Goal: Task Accomplishment & Management: Manage account settings

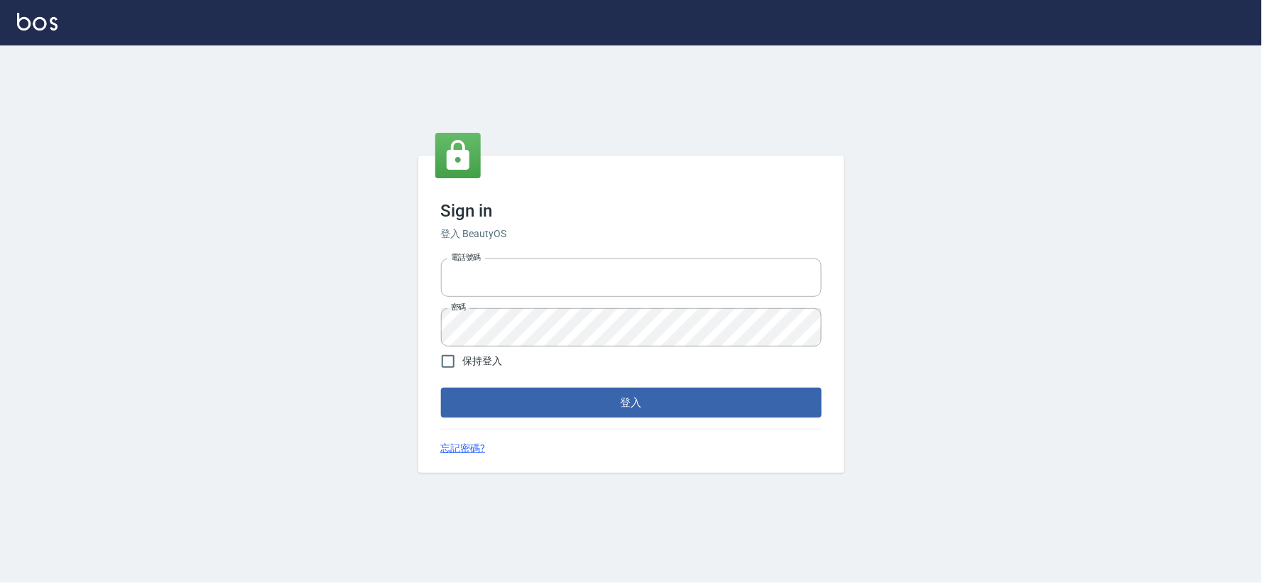
type input "034258365"
click at [535, 422] on div "Sign in 登入 BeautyOS 電話號碼 034258365 電話號碼 密碼 密碼 保持登入 登入 忘記密碼?" at bounding box center [631, 313] width 426 height 317
click at [540, 417] on button "登入" at bounding box center [631, 403] width 381 height 30
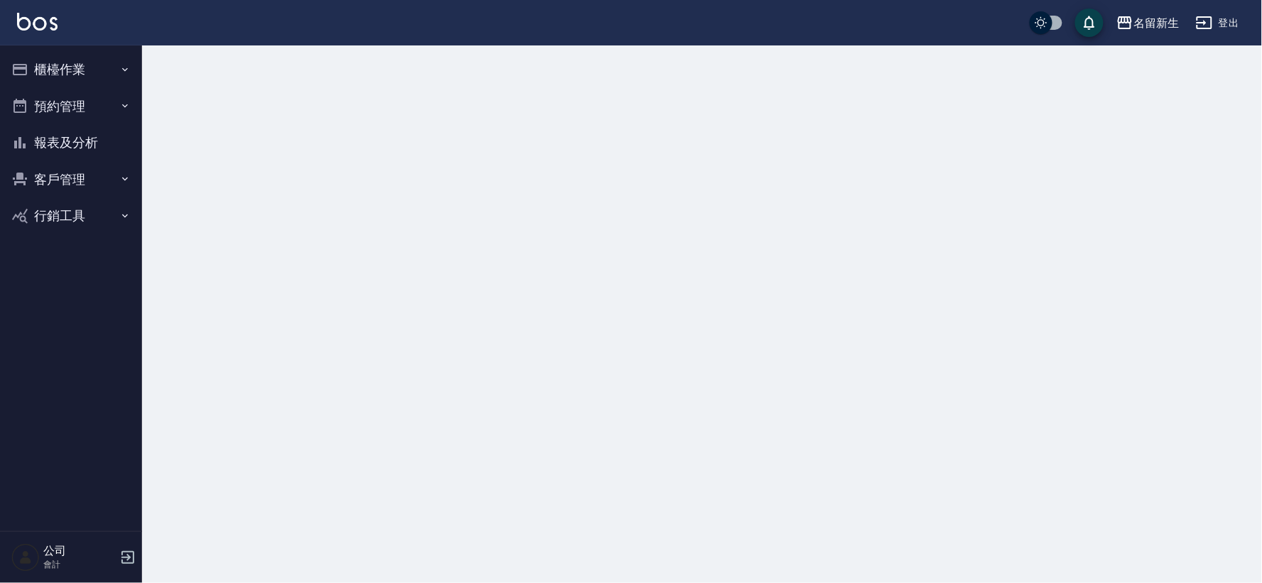
click at [105, 67] on button "櫃檯作業" at bounding box center [71, 69] width 131 height 37
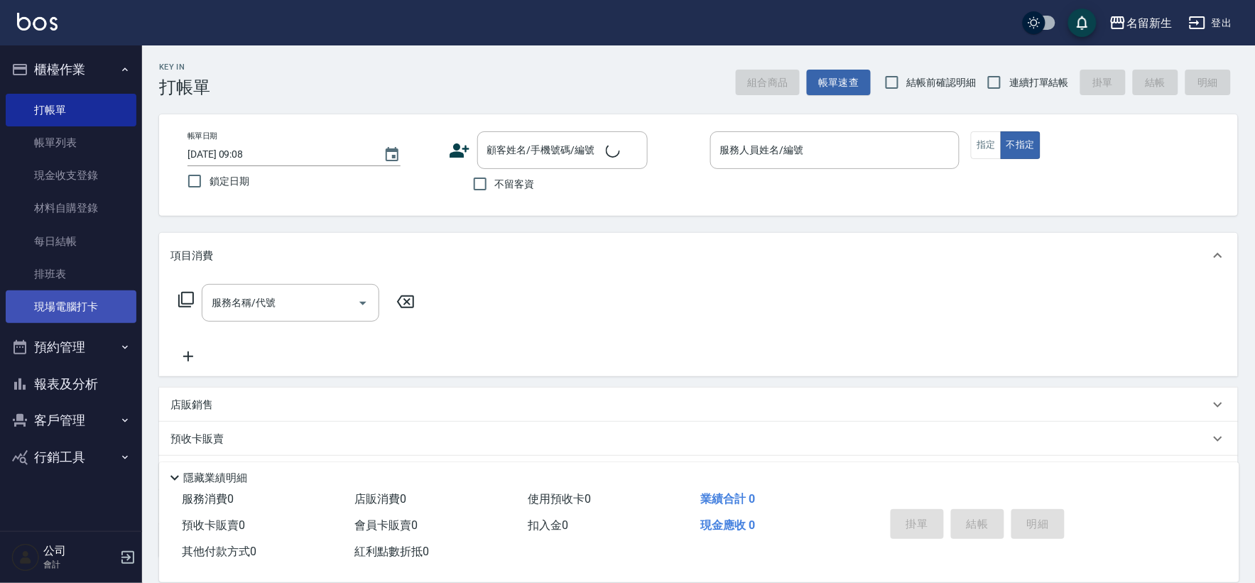
click at [72, 308] on link "現場電腦打卡" at bounding box center [71, 306] width 131 height 33
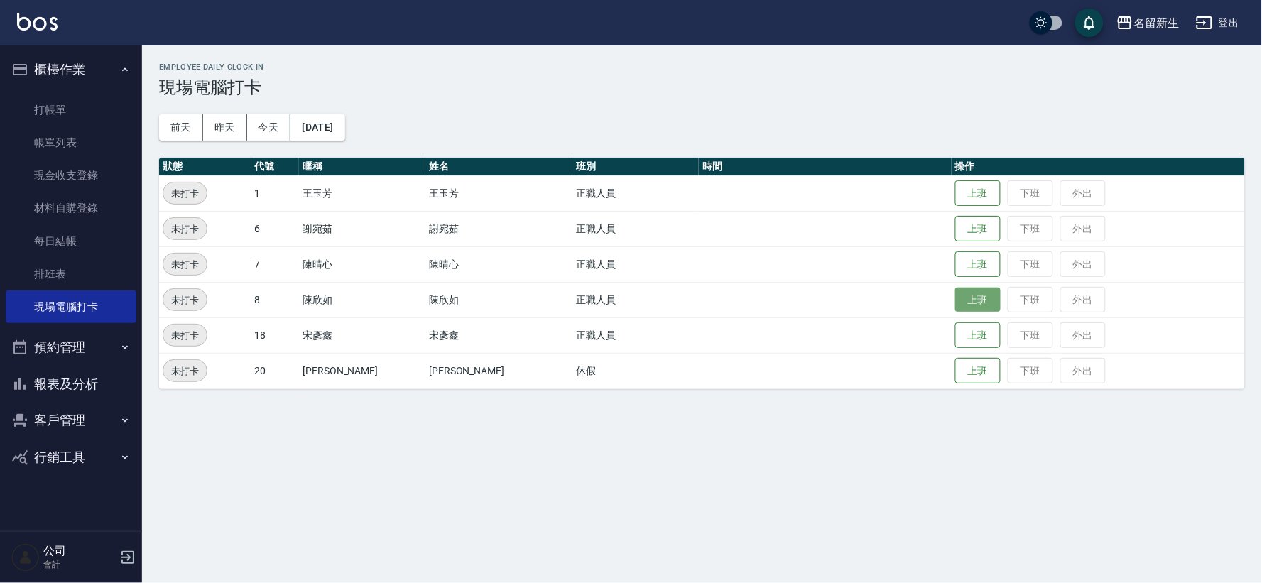
click at [955, 295] on button "上班" at bounding box center [977, 300] width 45 height 25
click at [251, 129] on button "今天" at bounding box center [269, 127] width 44 height 26
click at [1217, 16] on button "登出" at bounding box center [1217, 23] width 55 height 26
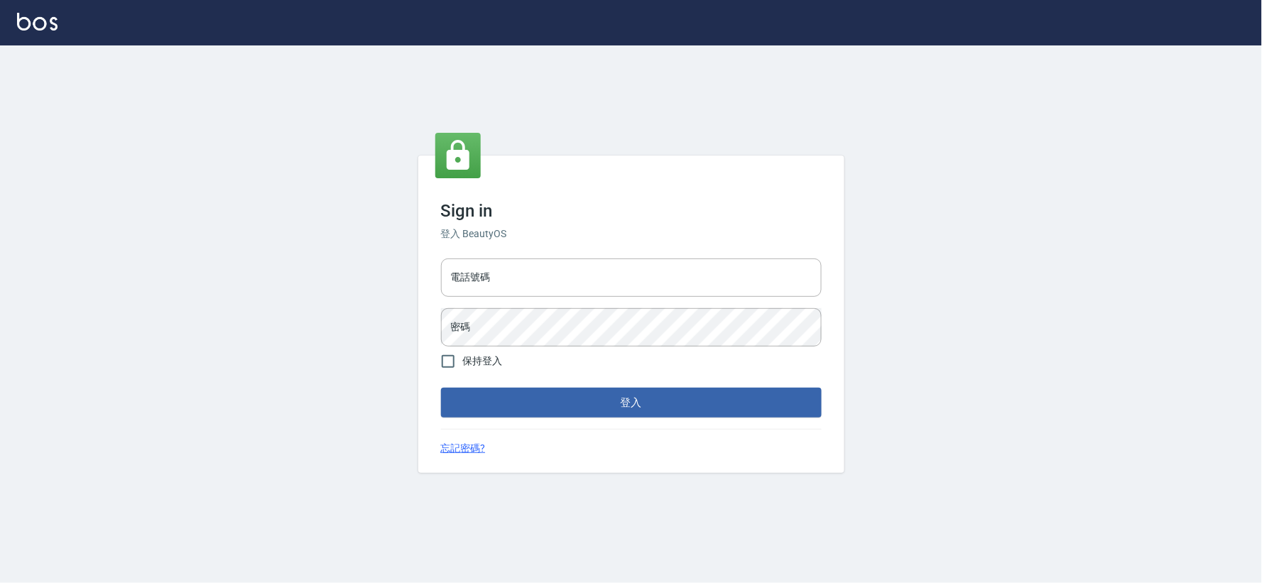
type input "034258365"
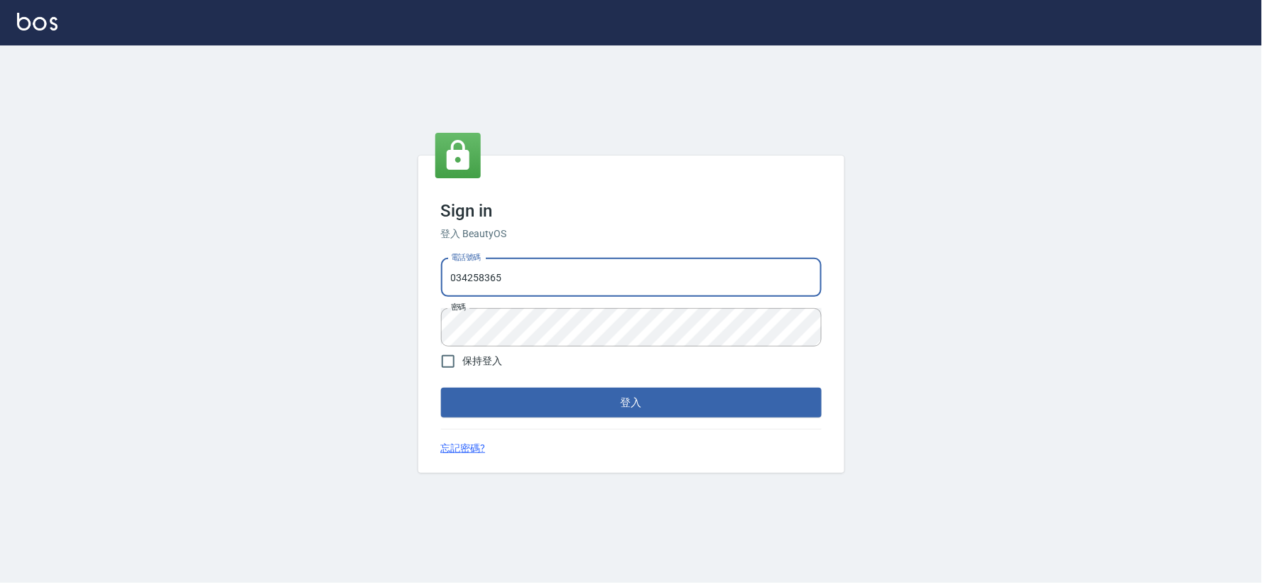
drag, startPoint x: 0, startPoint y: 0, endPoint x: 549, endPoint y: 273, distance: 612.8
click at [549, 273] on input "034258365" at bounding box center [631, 277] width 381 height 38
type input "032806709"
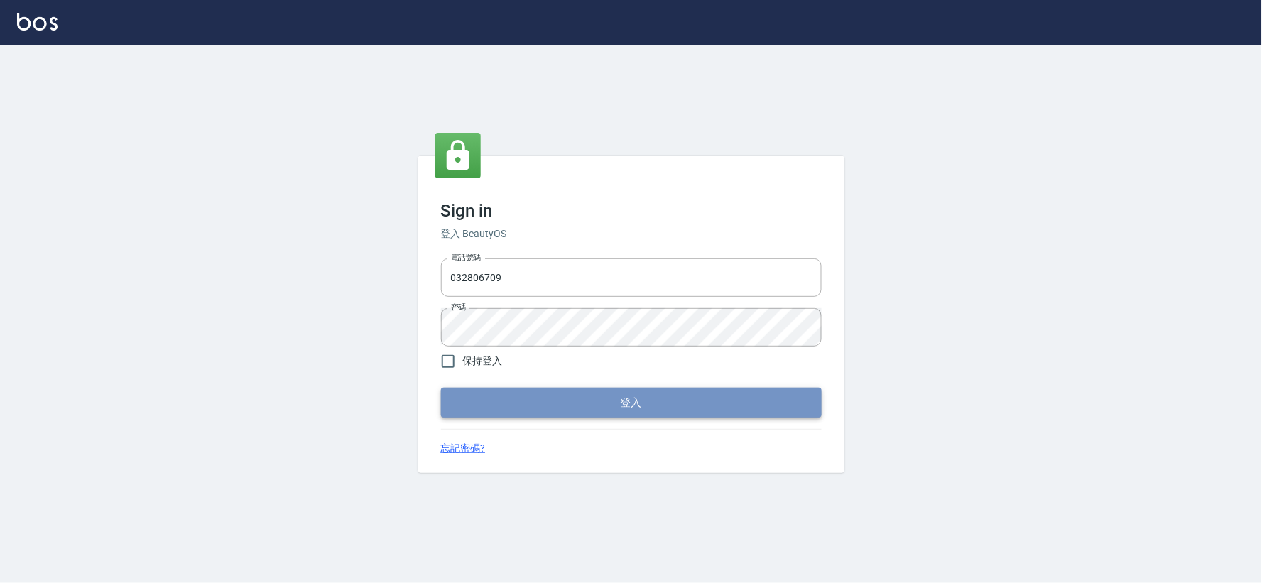
click at [671, 402] on button "登入" at bounding box center [631, 403] width 381 height 30
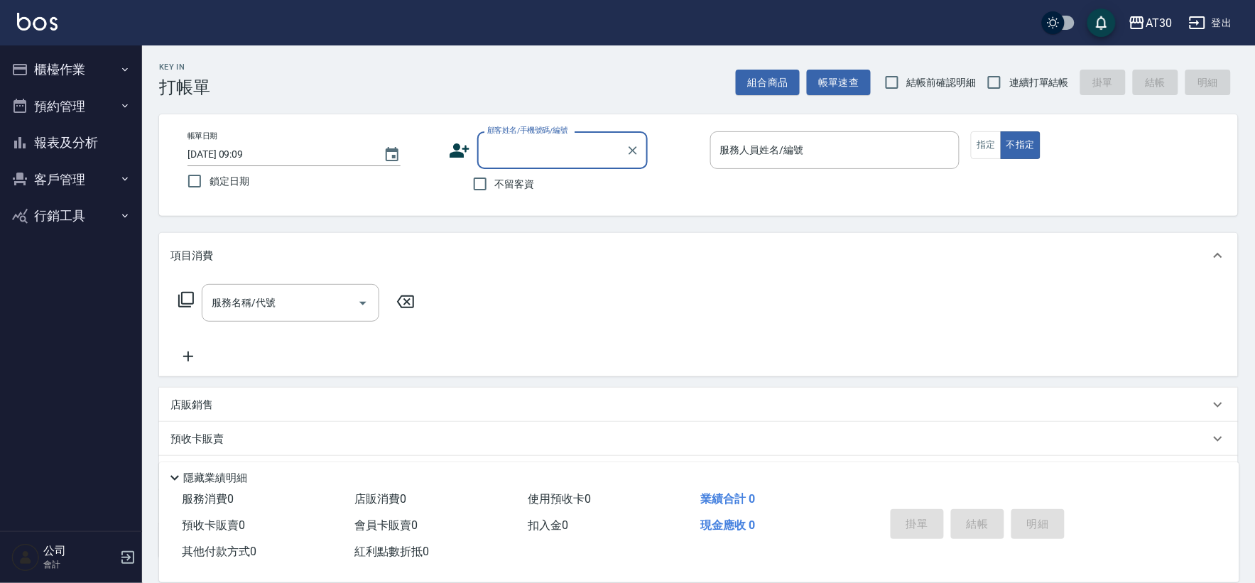
click at [111, 59] on button "櫃檯作業" at bounding box center [71, 69] width 131 height 37
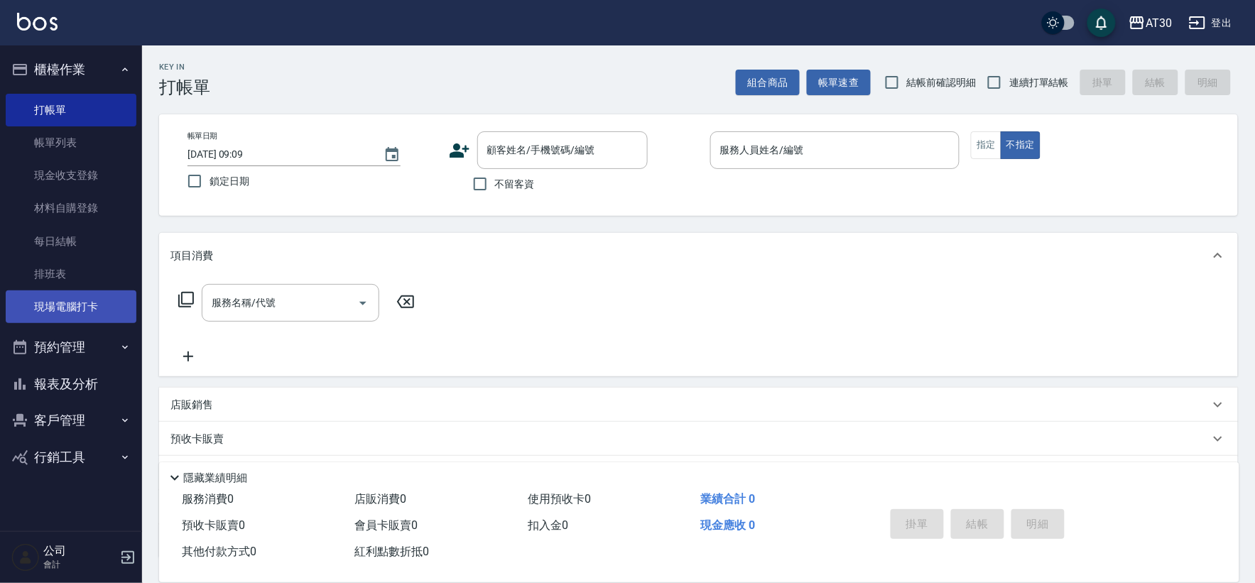
click at [85, 313] on link "現場電腦打卡" at bounding box center [71, 306] width 131 height 33
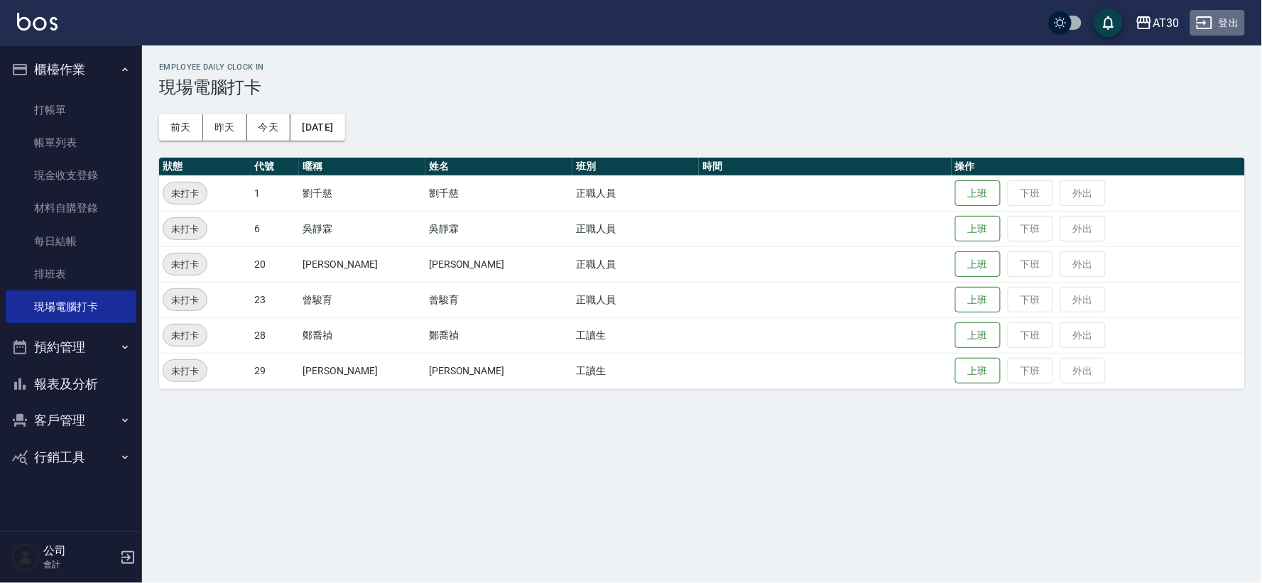
click at [1221, 18] on button "登出" at bounding box center [1217, 23] width 55 height 26
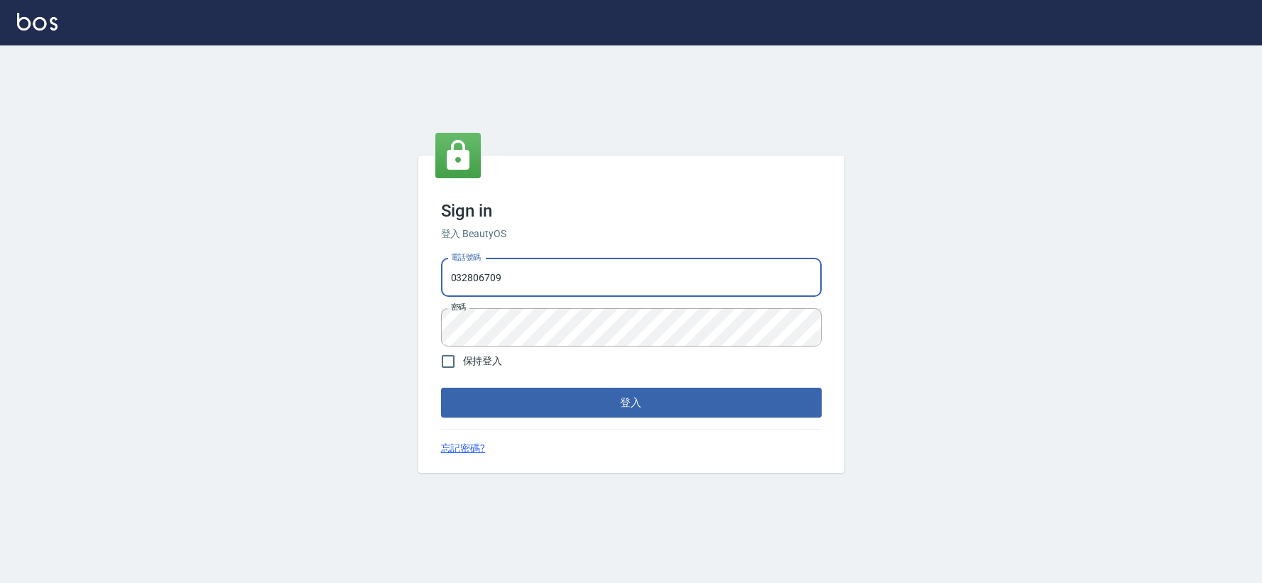
click at [511, 283] on input "032806709" at bounding box center [631, 277] width 381 height 38
type input "034258365"
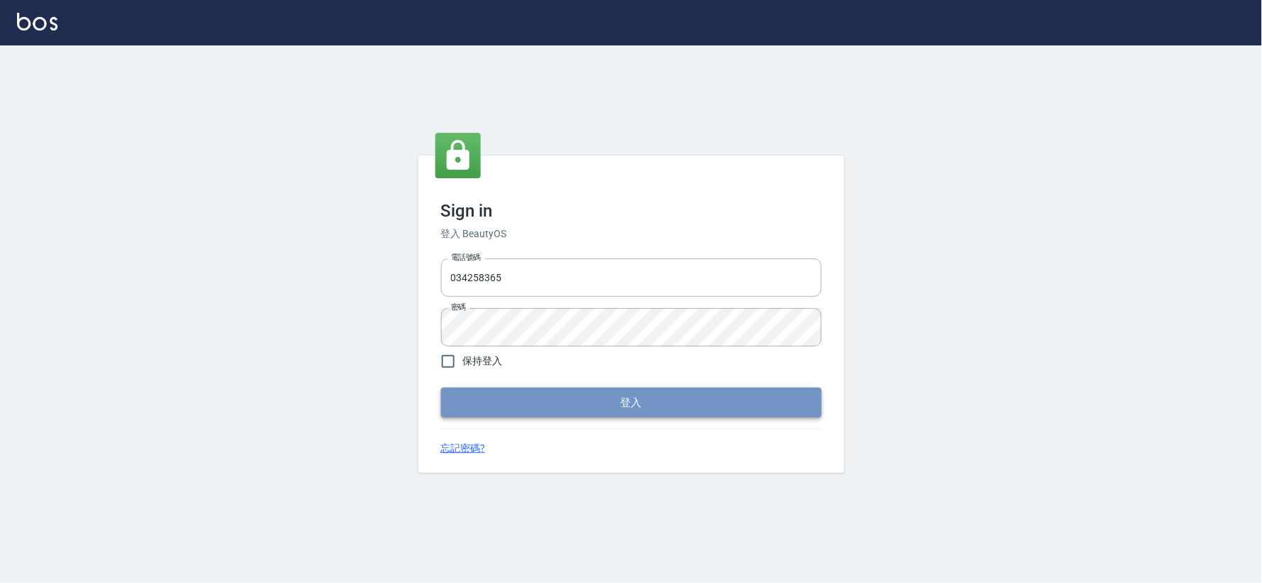
click at [650, 391] on button "登入" at bounding box center [631, 403] width 381 height 30
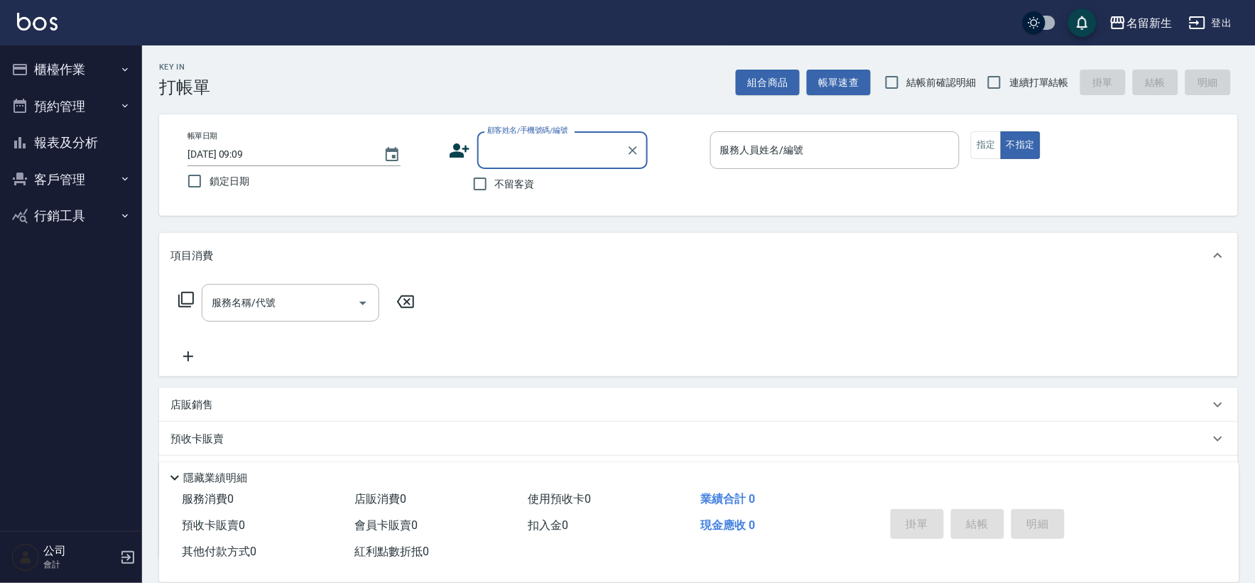
click at [87, 73] on button "櫃檯作業" at bounding box center [71, 69] width 131 height 37
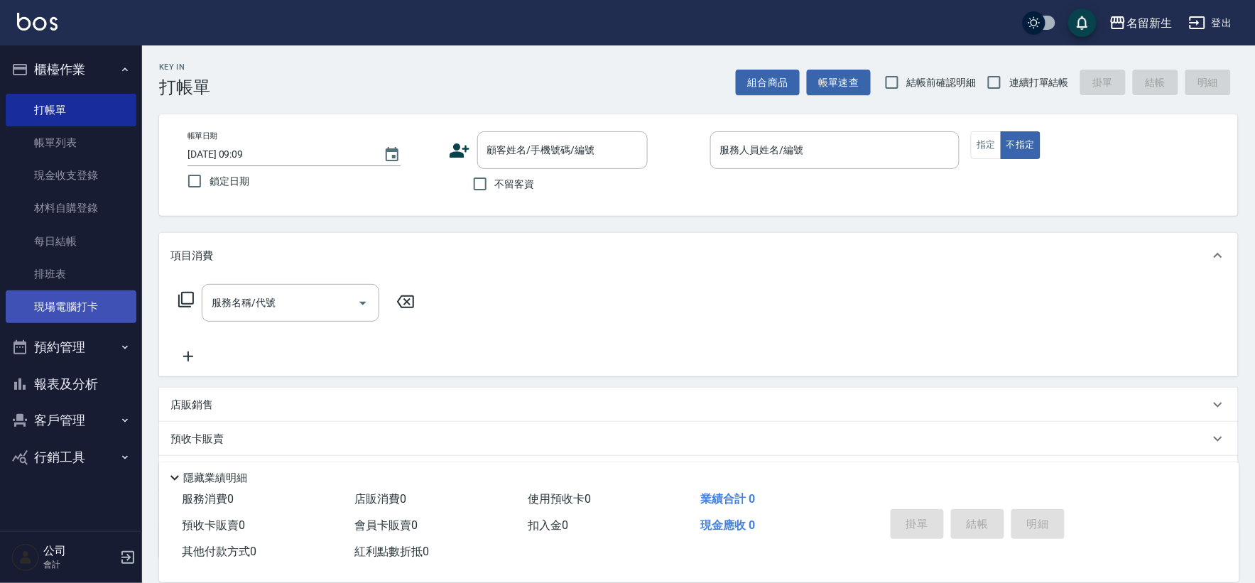
click at [91, 313] on link "現場電腦打卡" at bounding box center [71, 306] width 131 height 33
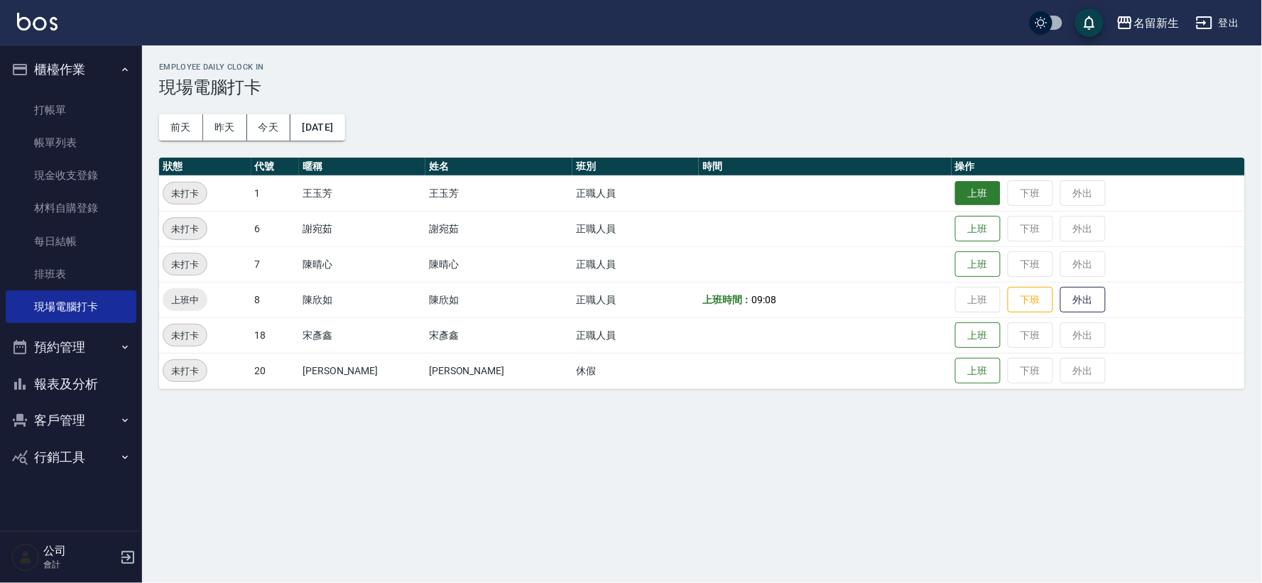
click at [955, 194] on button "上班" at bounding box center [977, 193] width 45 height 25
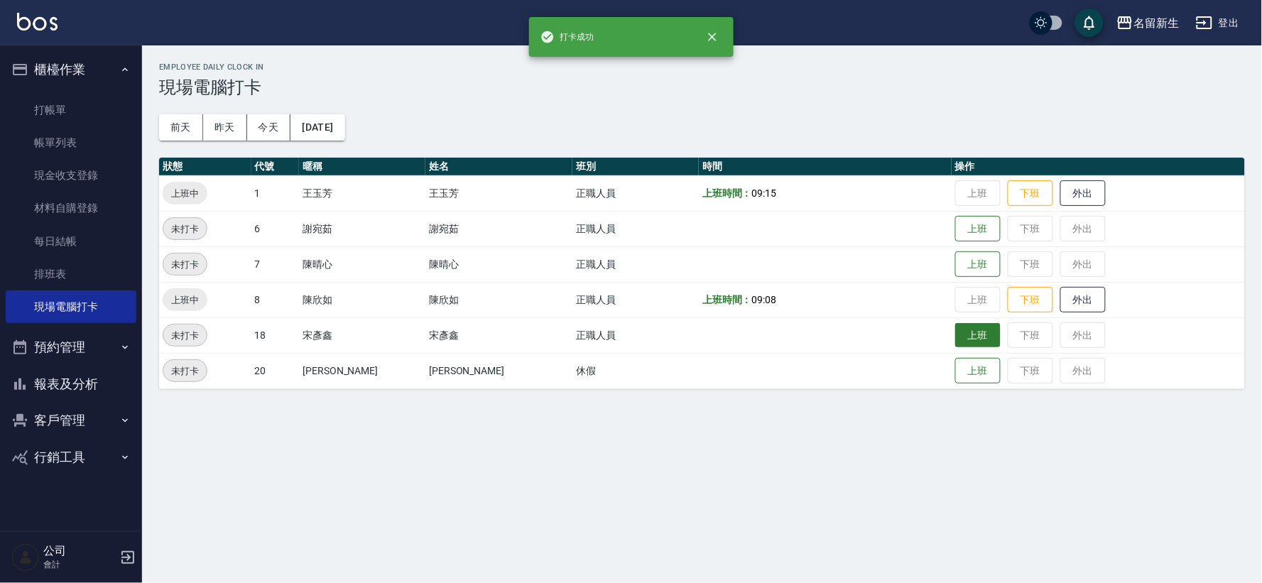
click at [971, 332] on button "上班" at bounding box center [977, 335] width 45 height 25
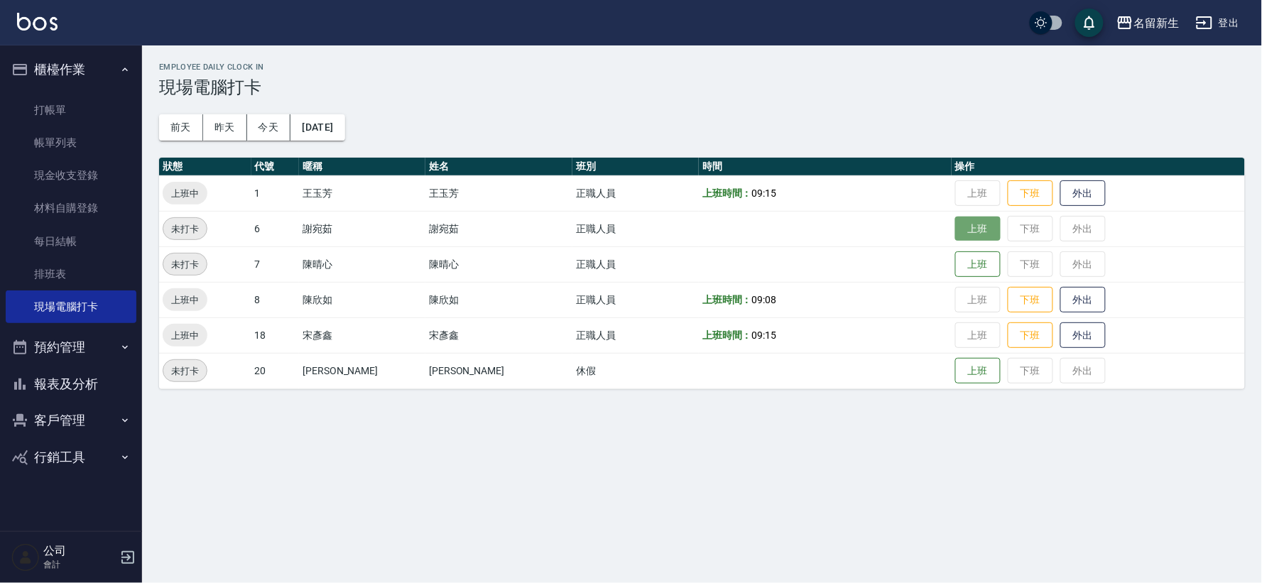
click at [955, 233] on button "上班" at bounding box center [977, 229] width 45 height 25
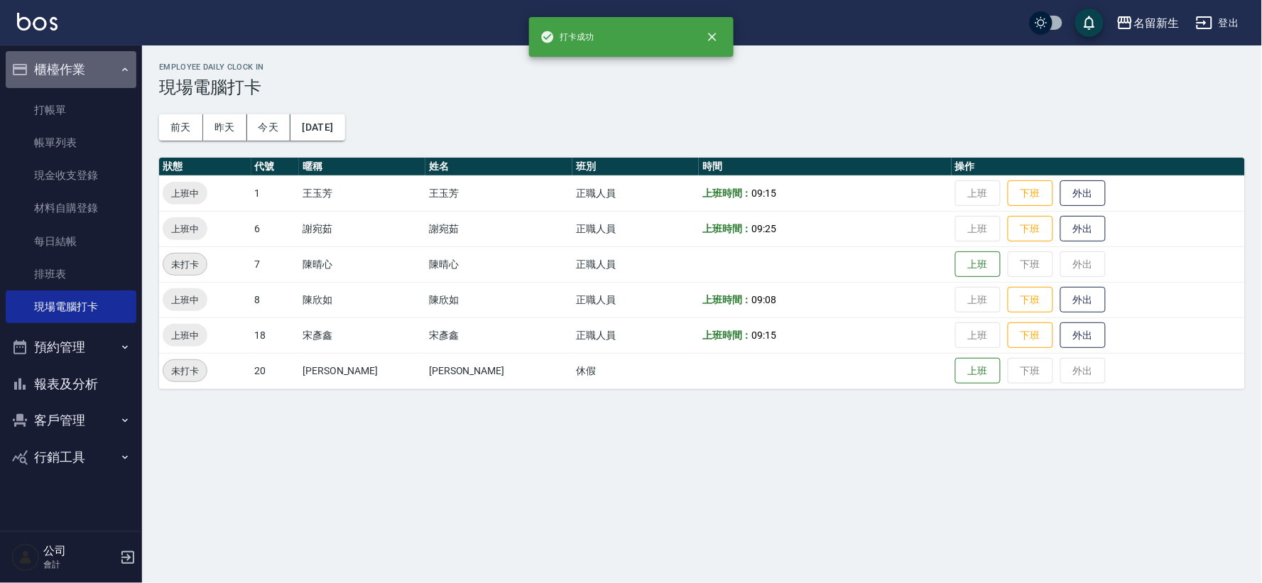
click at [79, 72] on button "櫃檯作業" at bounding box center [71, 69] width 131 height 37
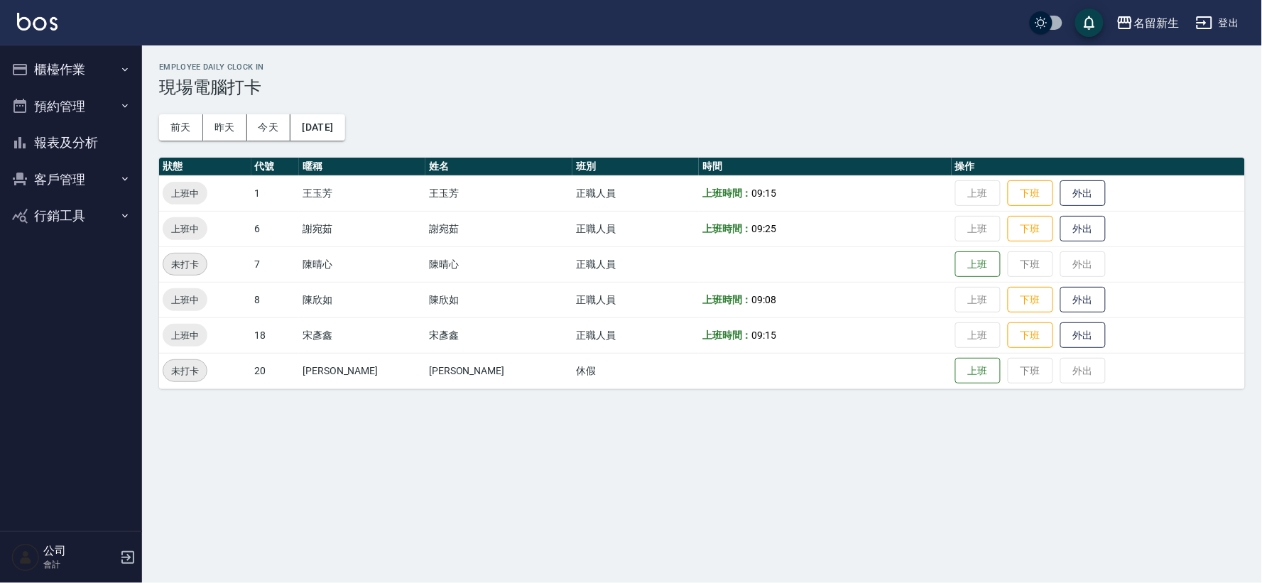
click at [75, 144] on button "報表及分析" at bounding box center [71, 142] width 131 height 37
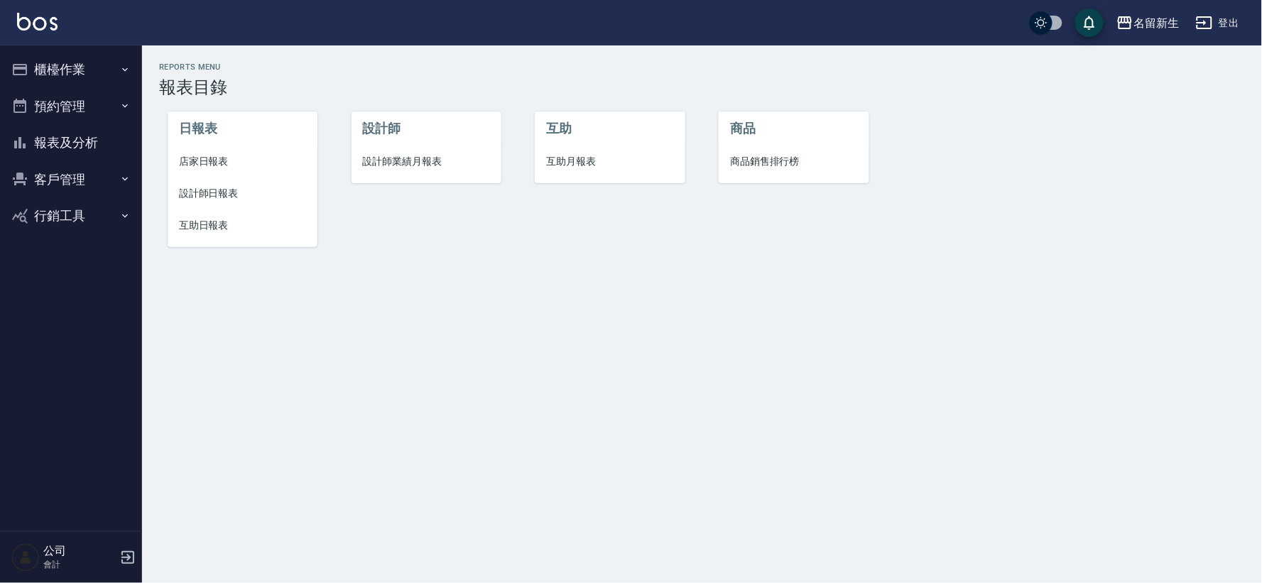
click at [221, 200] on span "設計師日報表" at bounding box center [242, 193] width 127 height 15
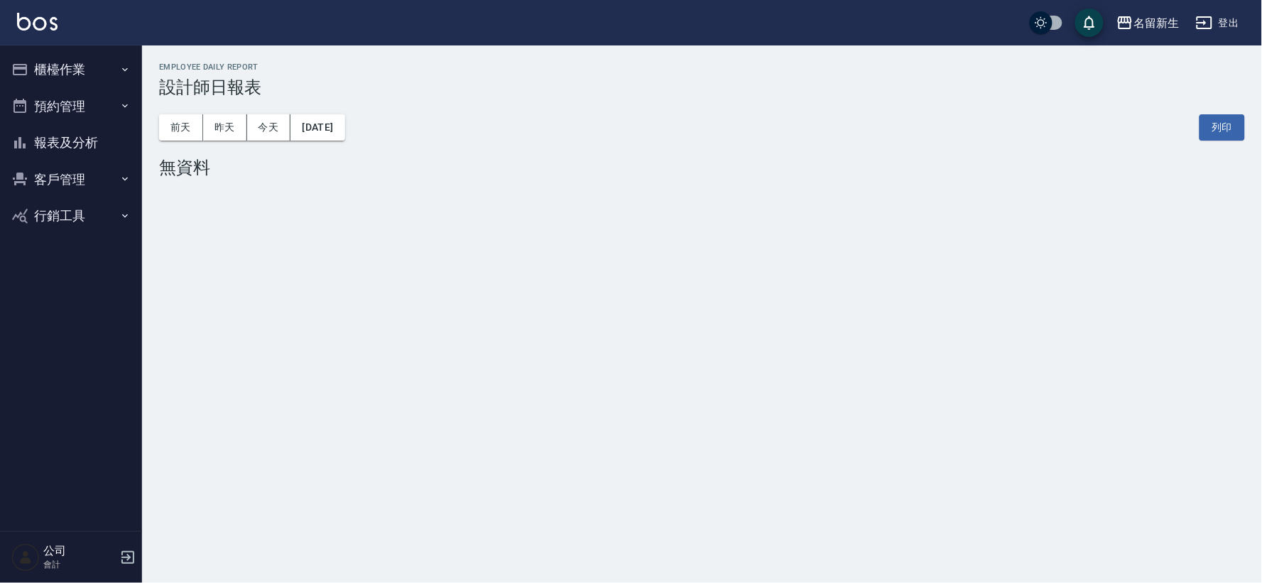
click at [82, 151] on button "報表及分析" at bounding box center [71, 142] width 131 height 37
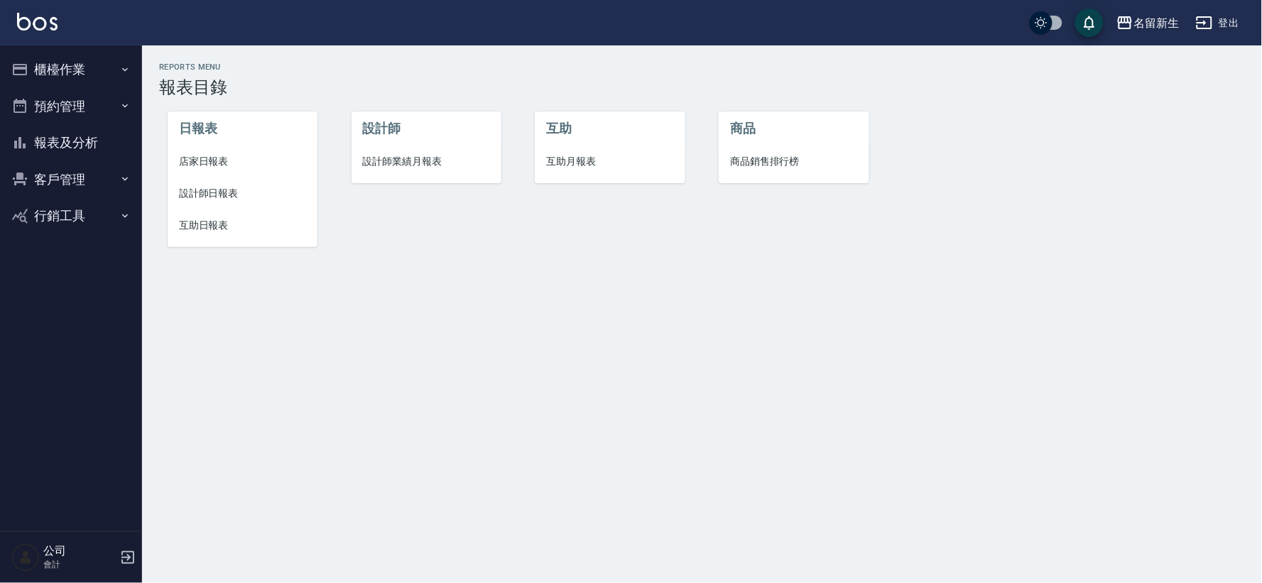
click at [235, 222] on span "互助日報表" at bounding box center [242, 225] width 127 height 15
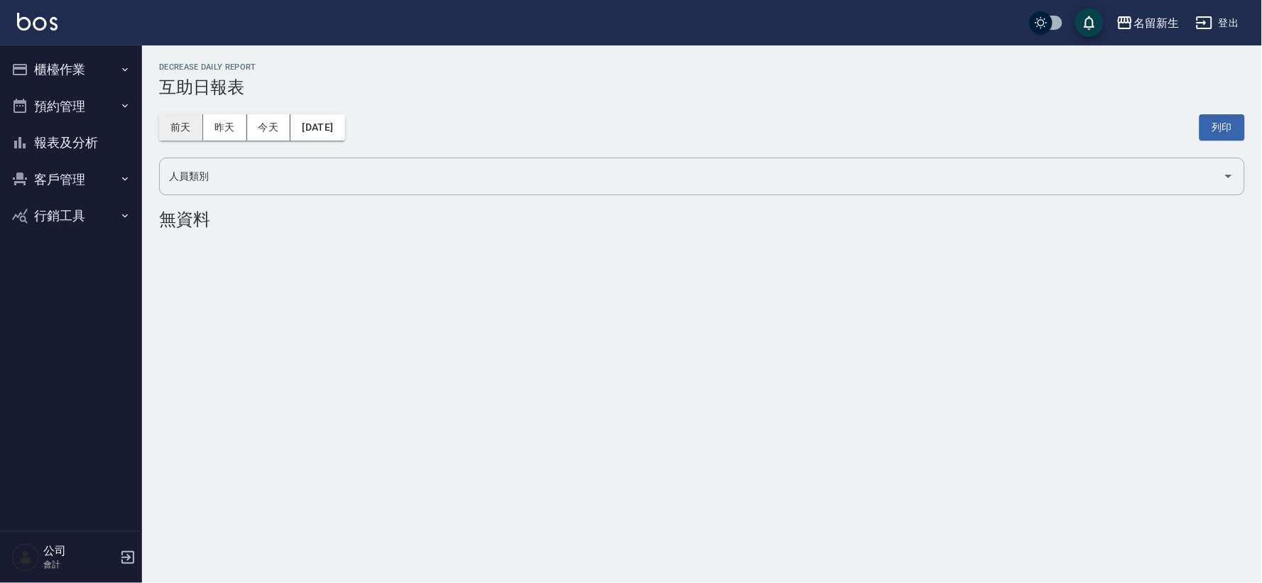
click at [176, 119] on button "前天" at bounding box center [181, 127] width 44 height 26
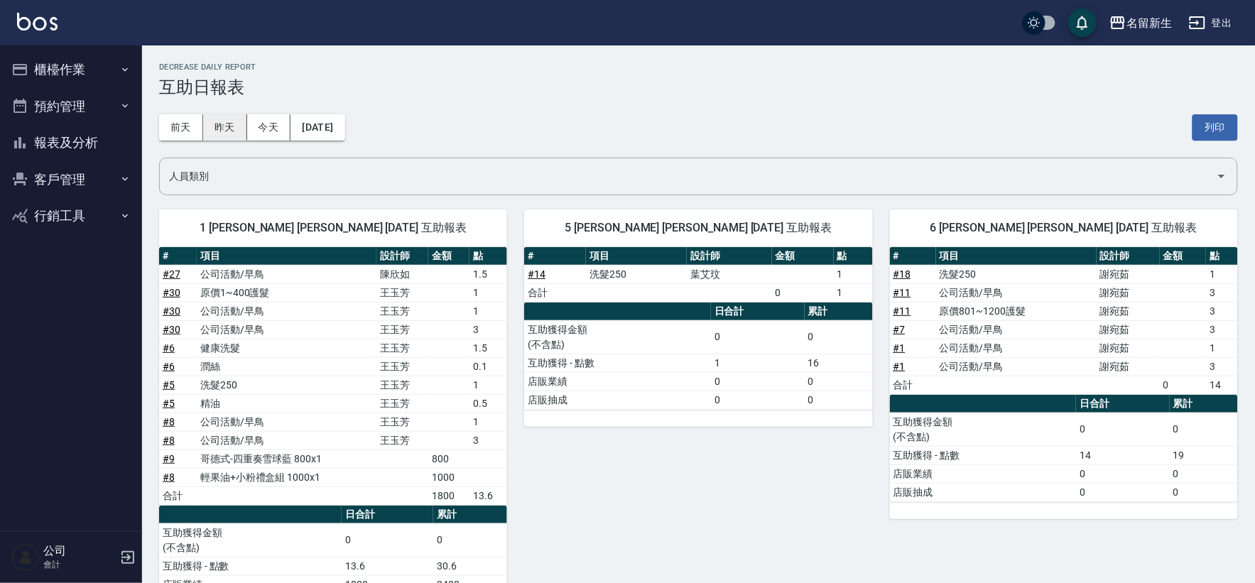
click at [222, 136] on button "昨天" at bounding box center [225, 127] width 44 height 26
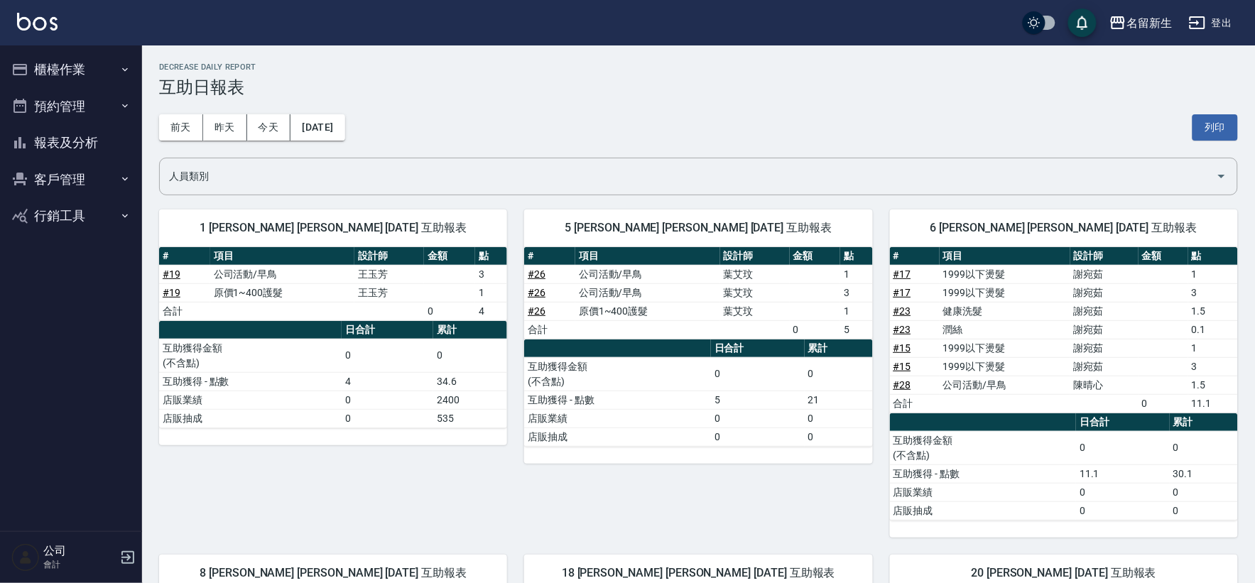
click at [64, 177] on button "客戶管理" at bounding box center [71, 179] width 131 height 37
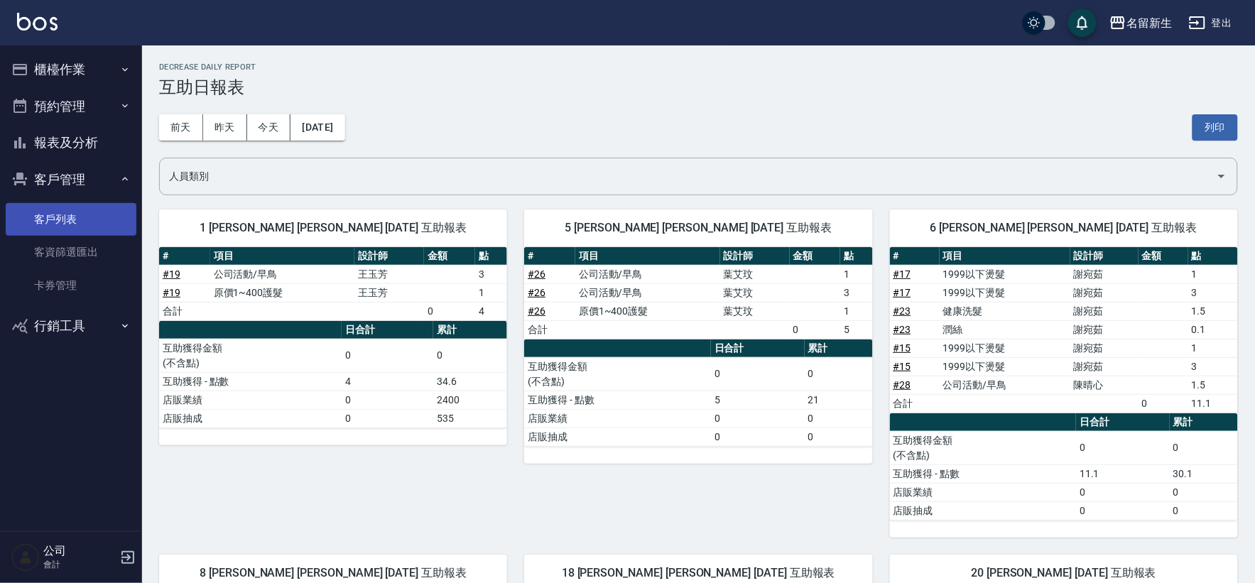
click at [74, 224] on link "客戶列表" at bounding box center [71, 219] width 131 height 33
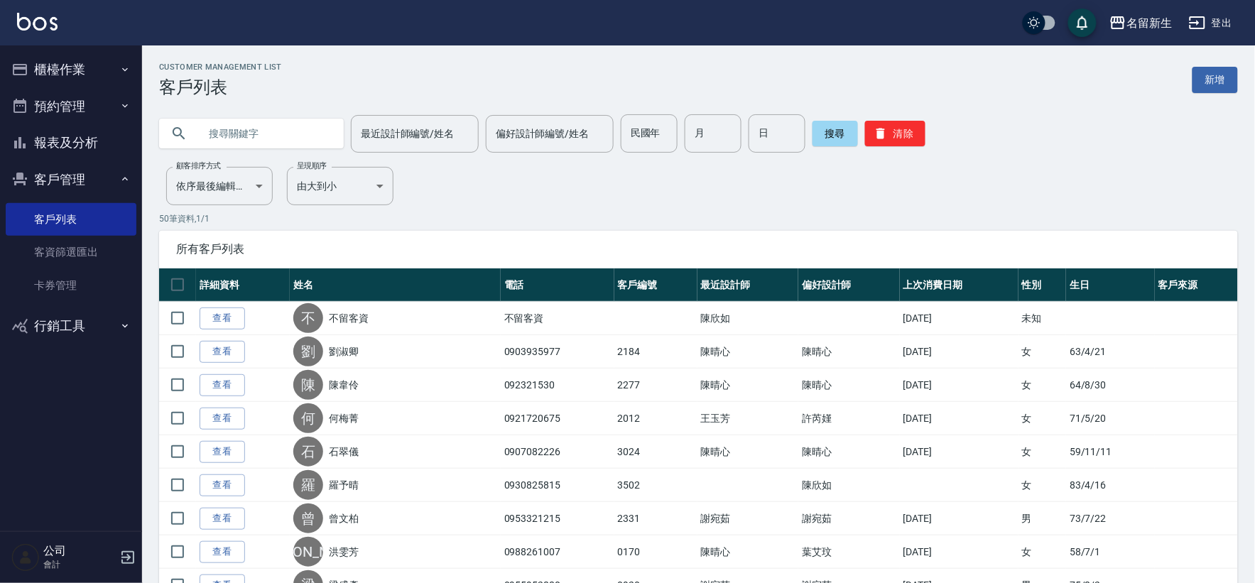
click at [82, 73] on button "櫃檯作業" at bounding box center [71, 69] width 131 height 37
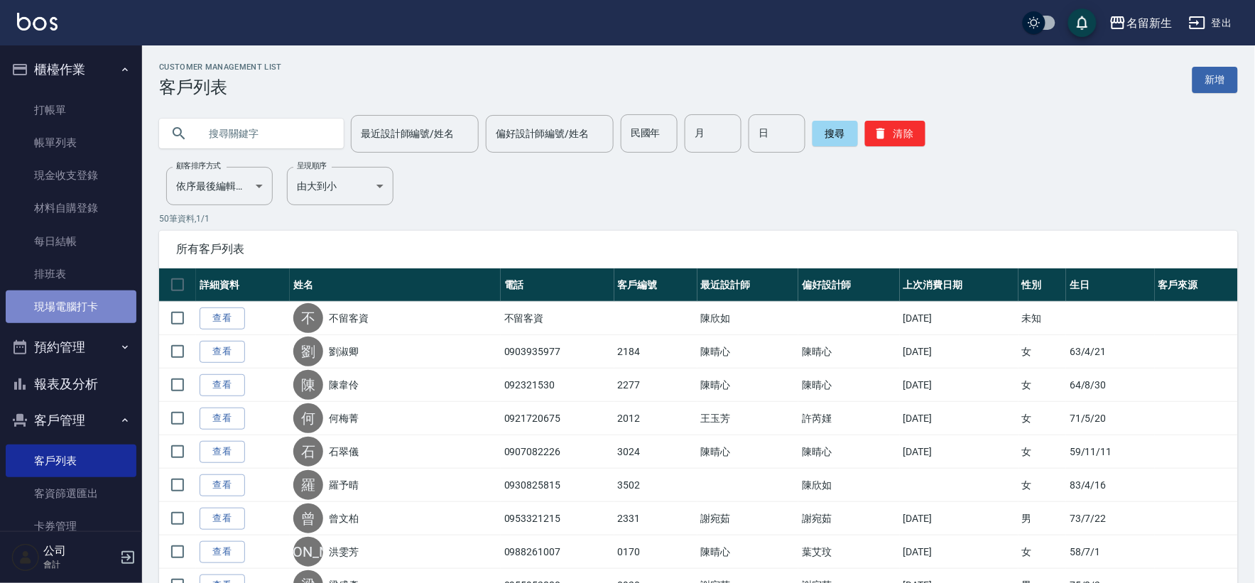
click at [87, 307] on link "現場電腦打卡" at bounding box center [71, 306] width 131 height 33
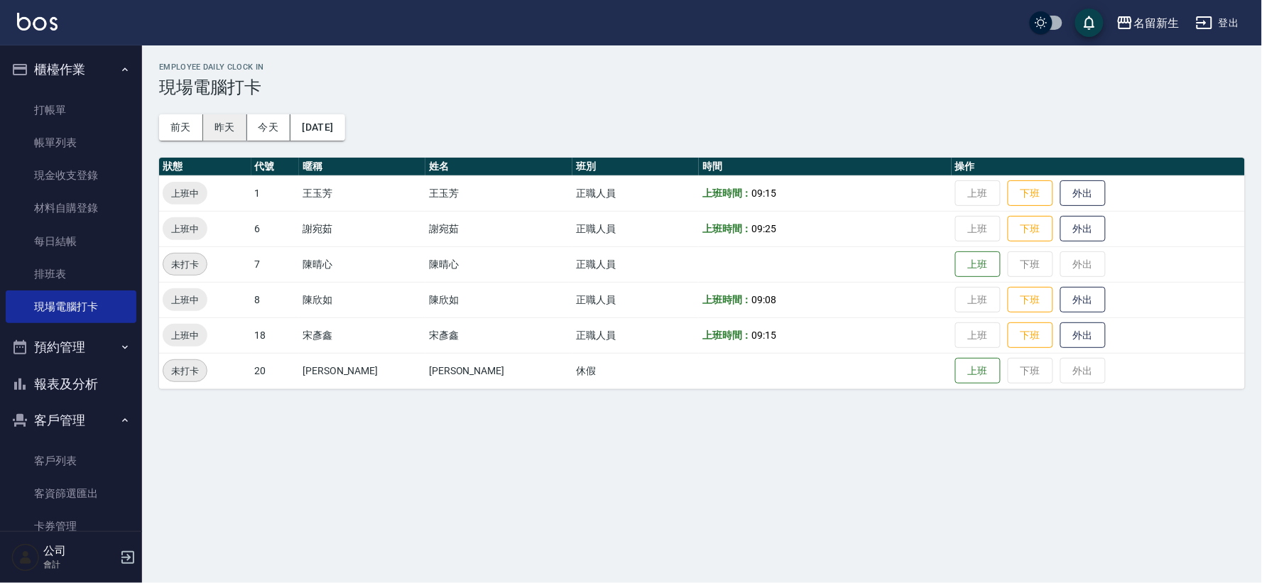
click at [234, 125] on button "昨天" at bounding box center [225, 127] width 44 height 26
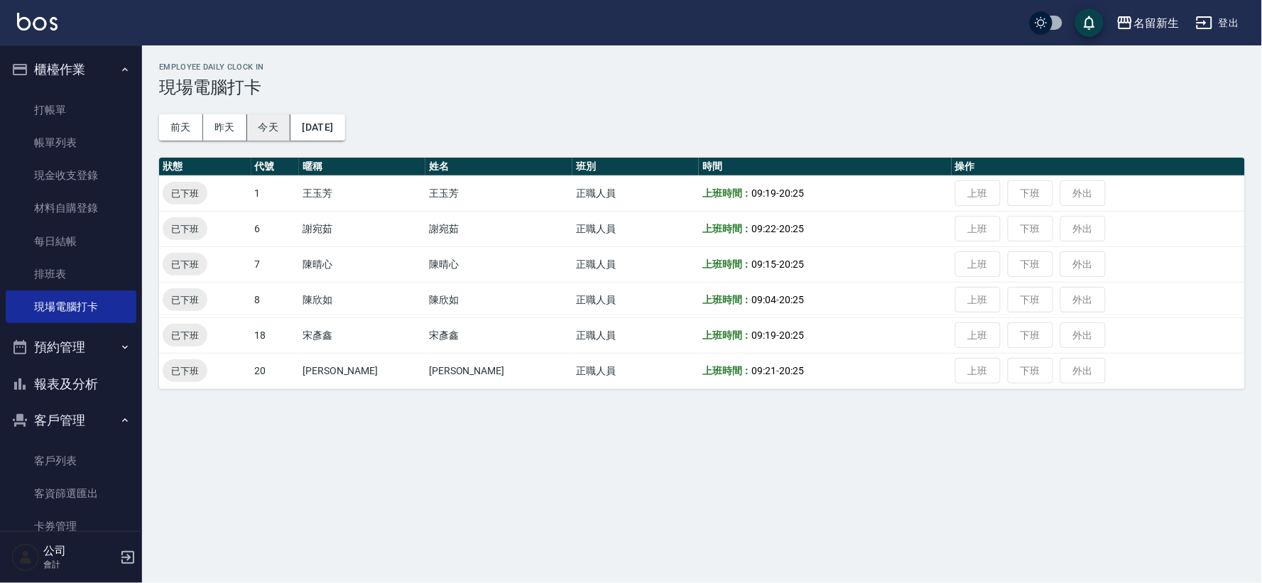
click at [268, 132] on button "今天" at bounding box center [269, 127] width 44 height 26
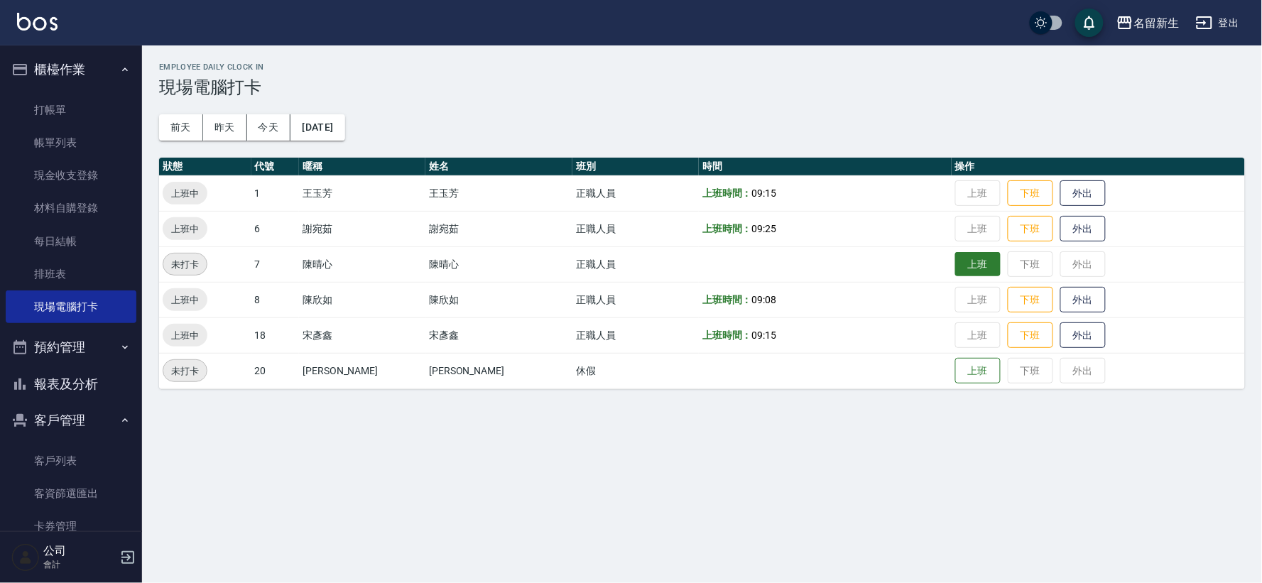
click at [951, 275] on td "上班 下班 外出" at bounding box center [1097, 263] width 293 height 35
click at [955, 273] on button "上班" at bounding box center [977, 264] width 45 height 25
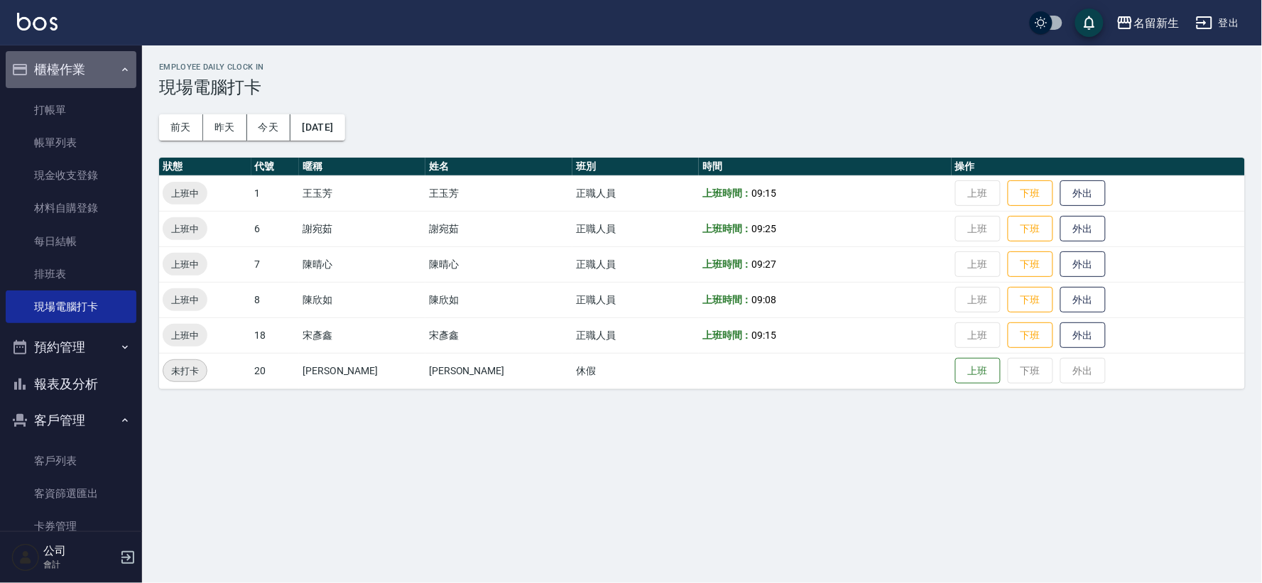
click at [95, 57] on button "櫃檯作業" at bounding box center [71, 69] width 131 height 37
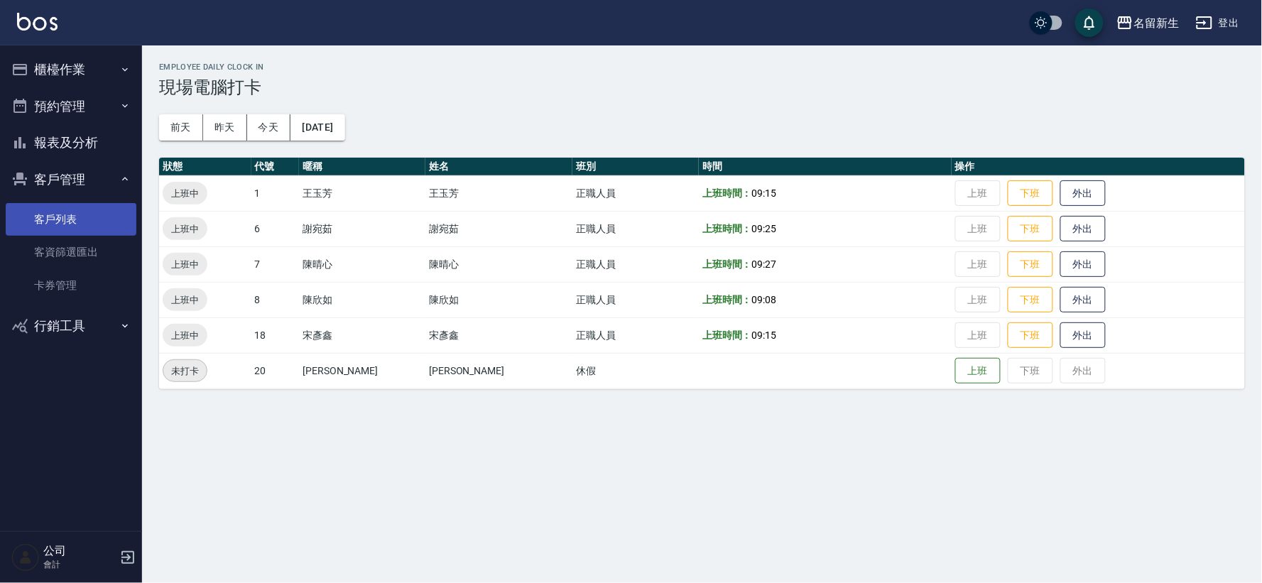
click at [45, 213] on link "客戶列表" at bounding box center [71, 219] width 131 height 33
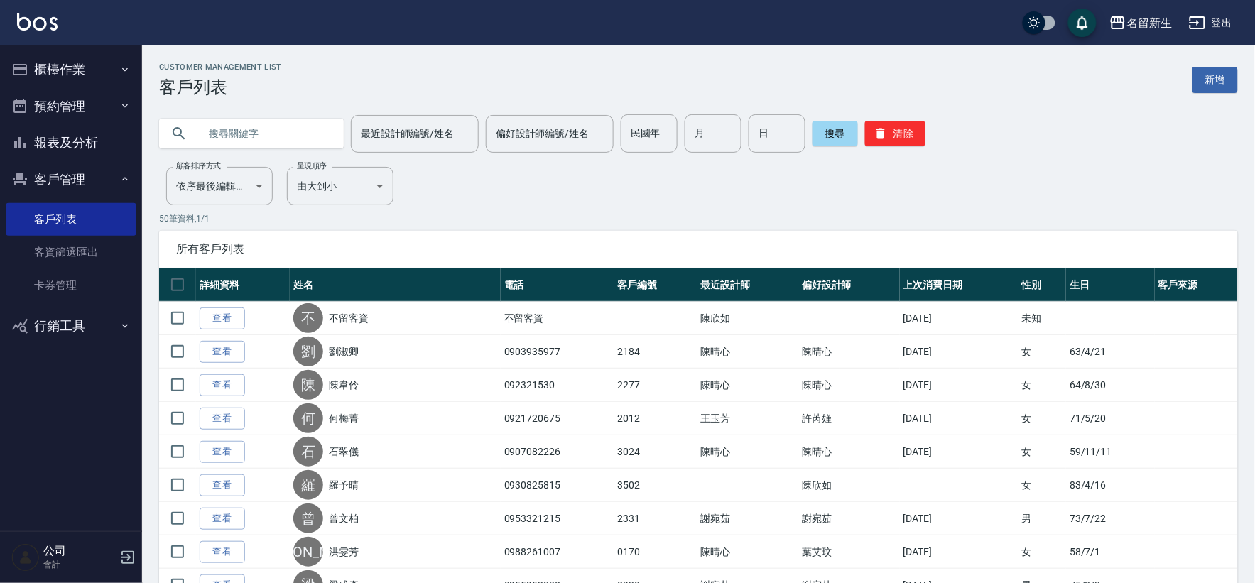
click at [78, 176] on button "客戶管理" at bounding box center [71, 179] width 131 height 37
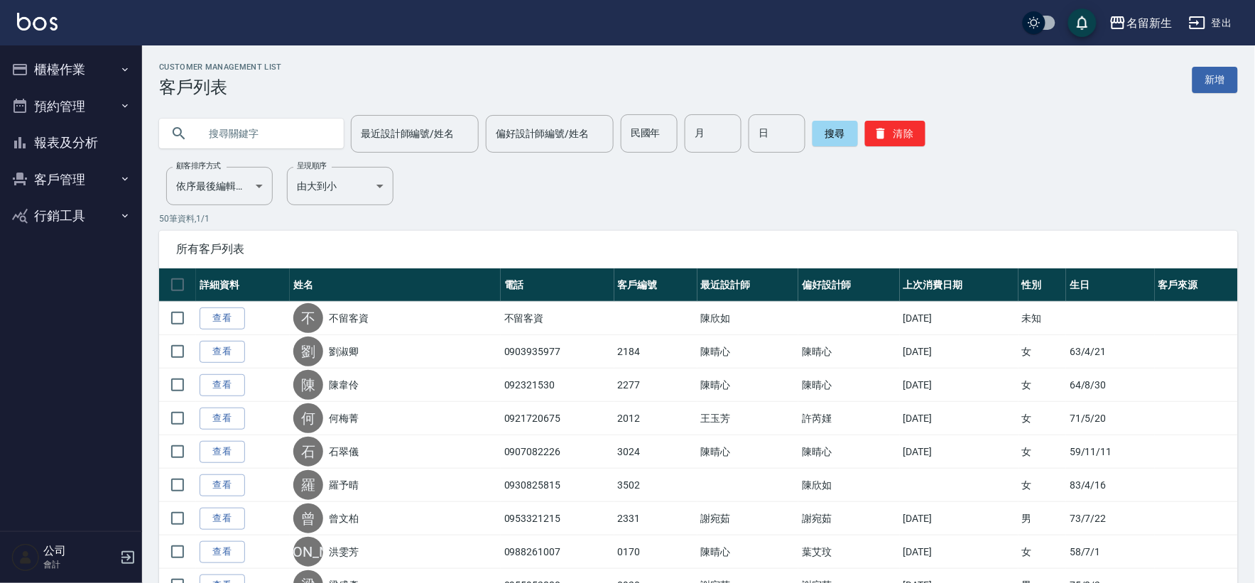
click at [78, 176] on button "客戶管理" at bounding box center [71, 179] width 131 height 37
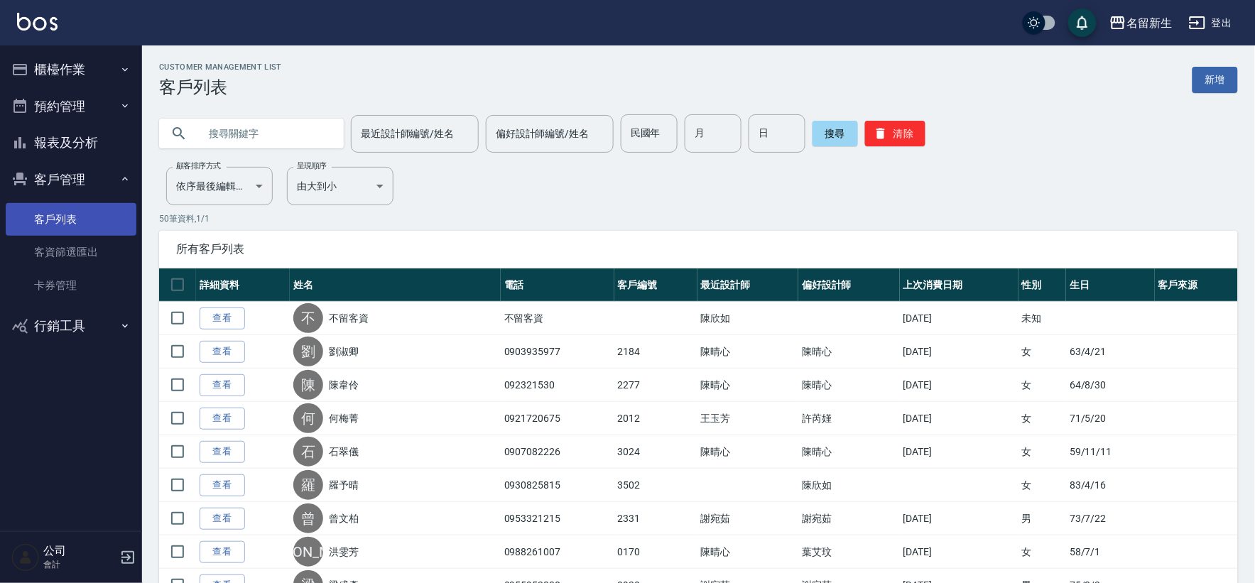
click at [69, 224] on link "客戶列表" at bounding box center [71, 219] width 131 height 33
click at [64, 136] on button "報表及分析" at bounding box center [71, 142] width 131 height 37
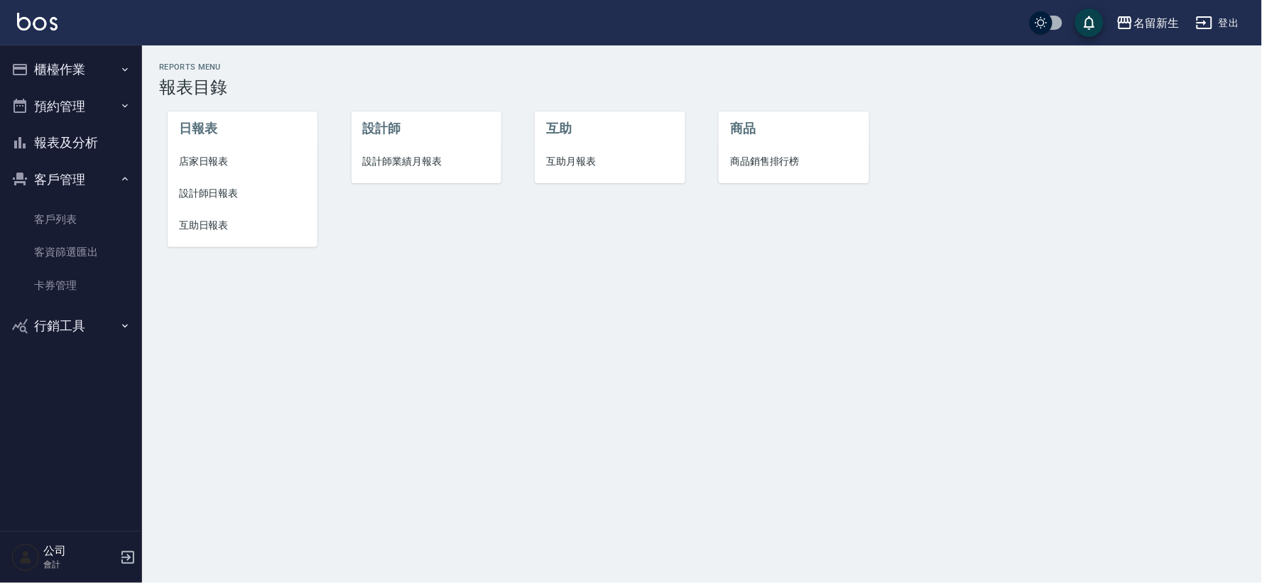
click at [577, 146] on li "互助月報表" at bounding box center [610, 162] width 150 height 32
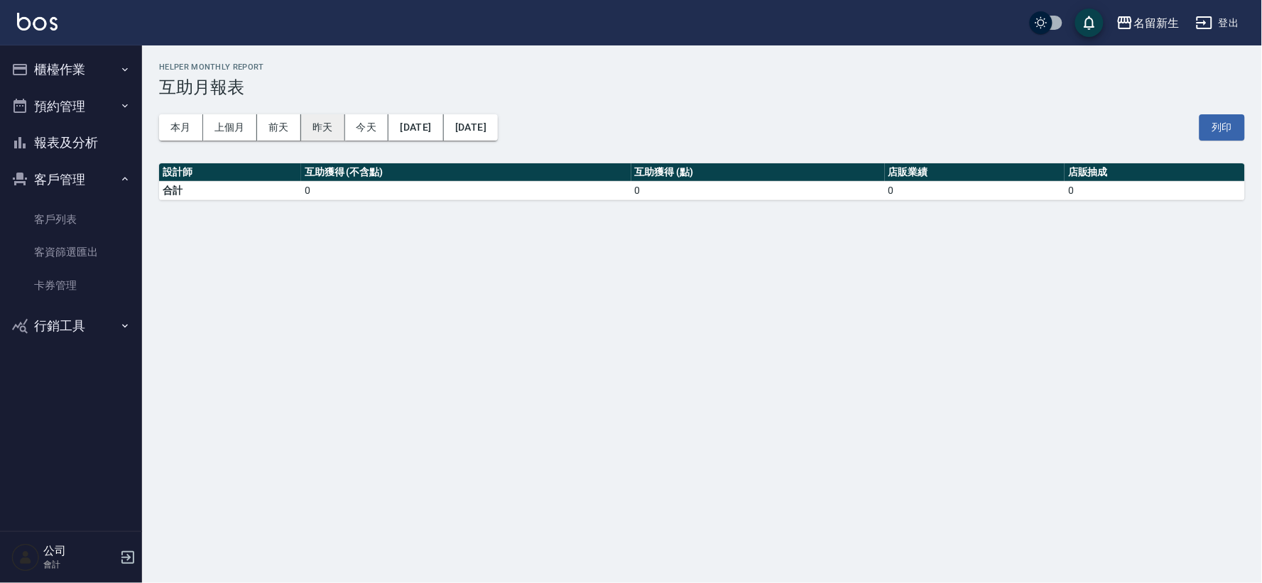
click at [331, 128] on button "昨天" at bounding box center [323, 127] width 44 height 26
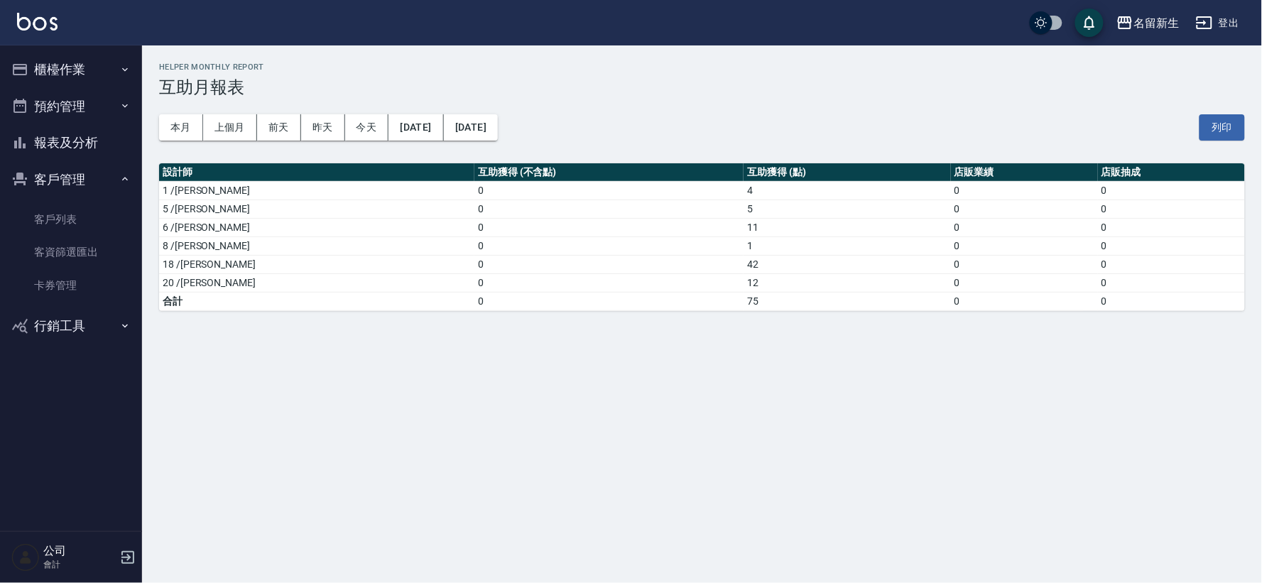
click at [20, 75] on icon "button" at bounding box center [20, 69] width 14 height 11
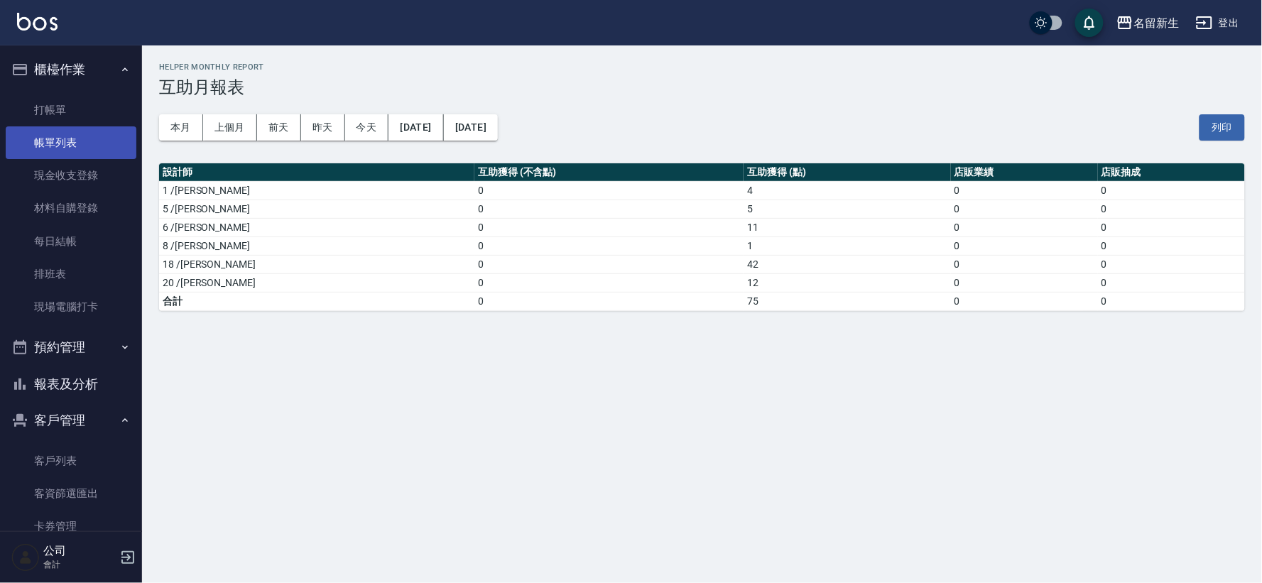
click at [61, 131] on link "帳單列表" at bounding box center [71, 142] width 131 height 33
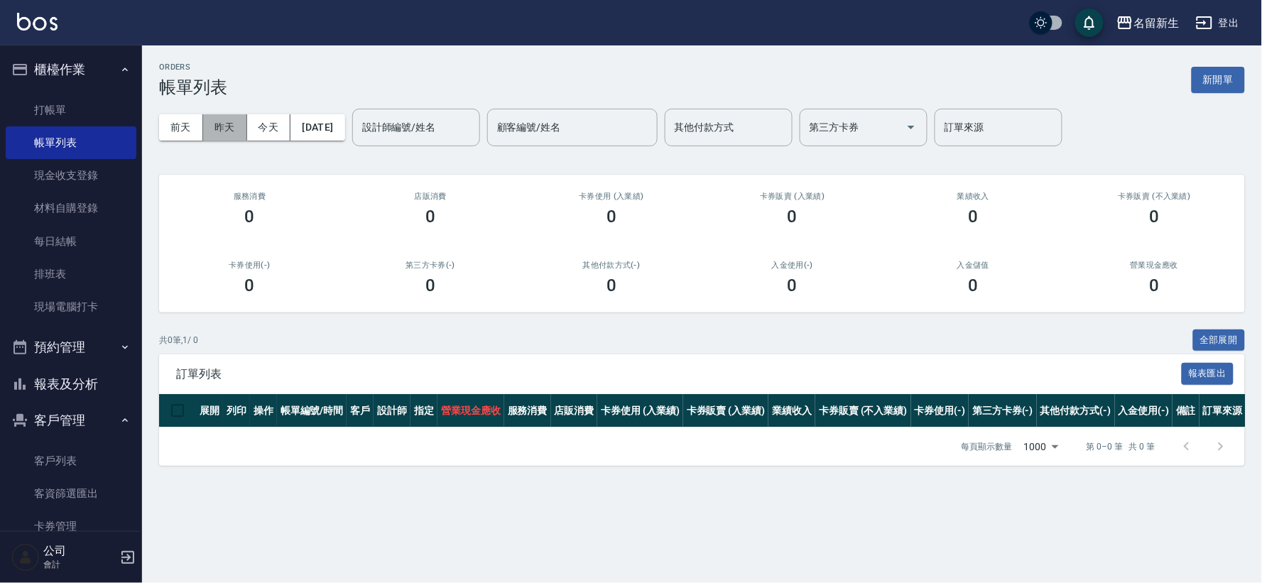
click at [230, 126] on button "昨天" at bounding box center [225, 127] width 44 height 26
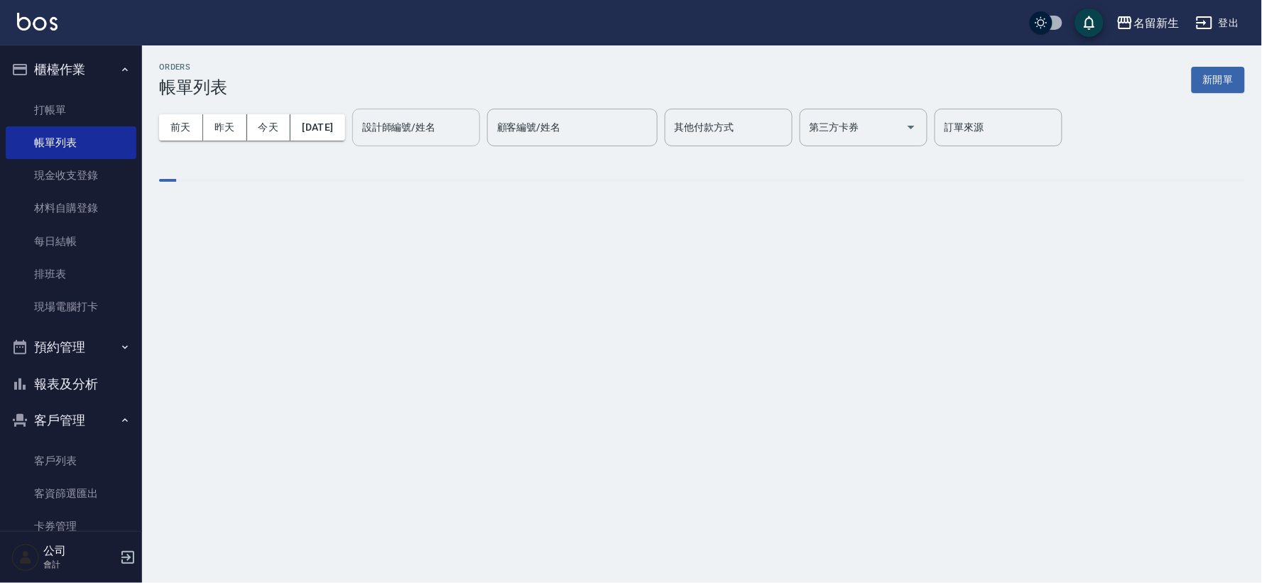
click at [474, 126] on input "設計師編號/姓名" at bounding box center [416, 127] width 115 height 25
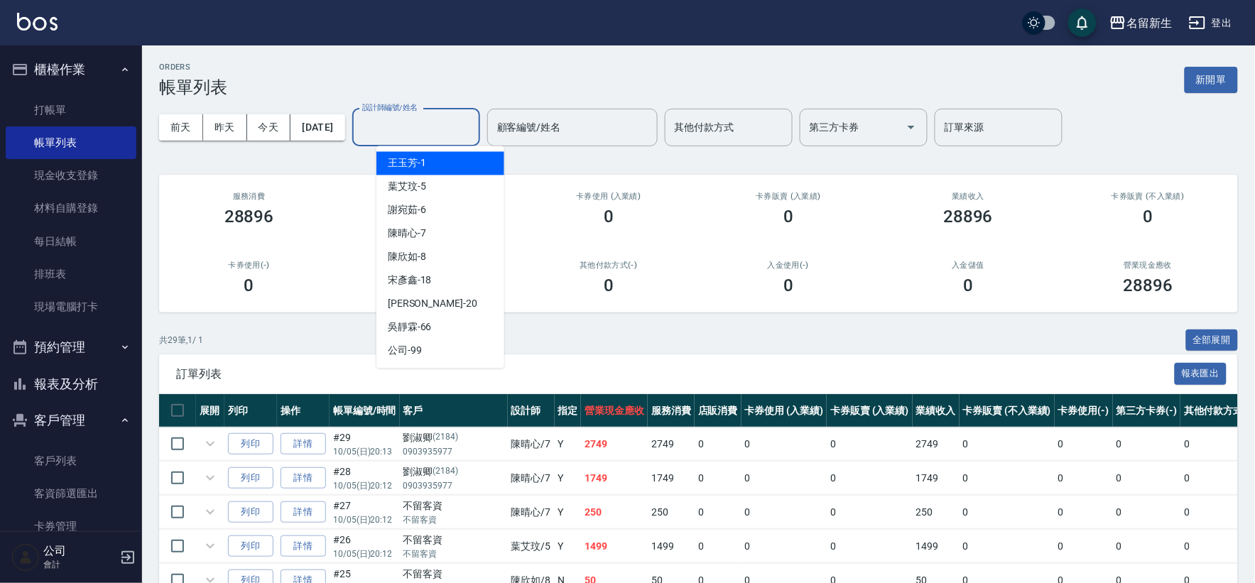
type input "4"
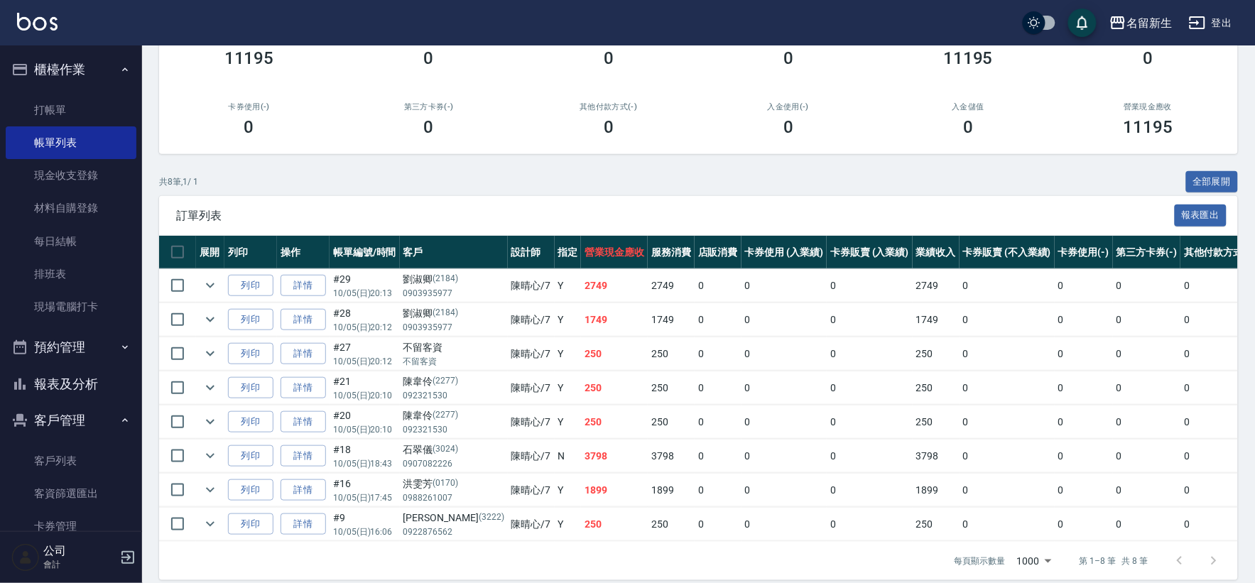
scroll to position [185, 0]
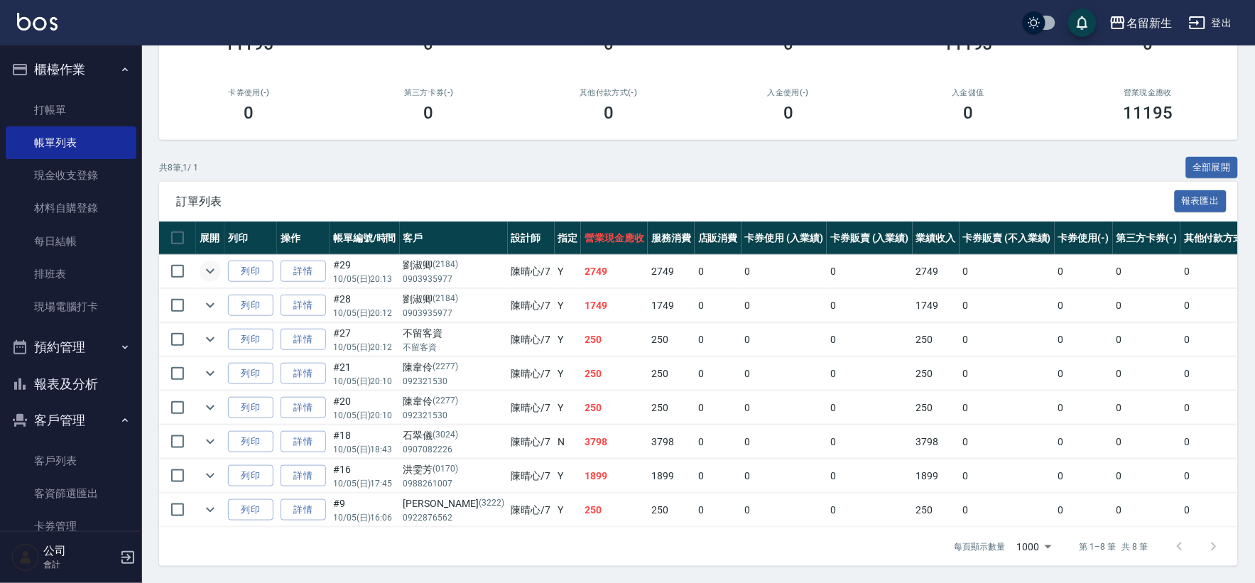
type input "陳晴心-7"
click at [211, 264] on icon "expand row" at bounding box center [210, 271] width 17 height 17
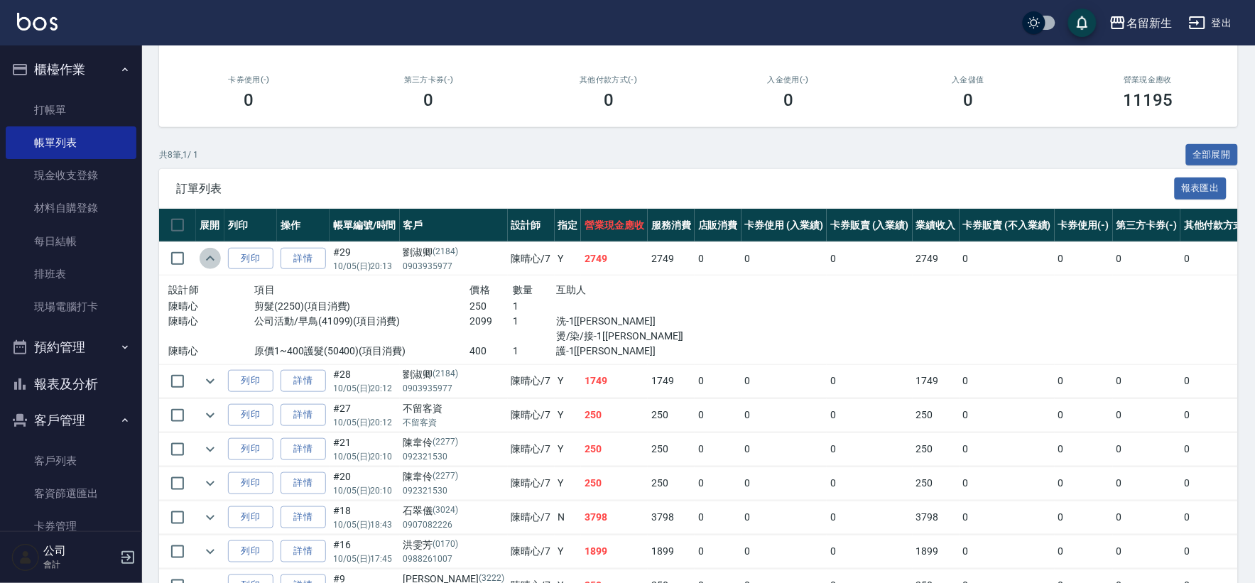
click at [211, 264] on icon "expand row" at bounding box center [210, 258] width 17 height 17
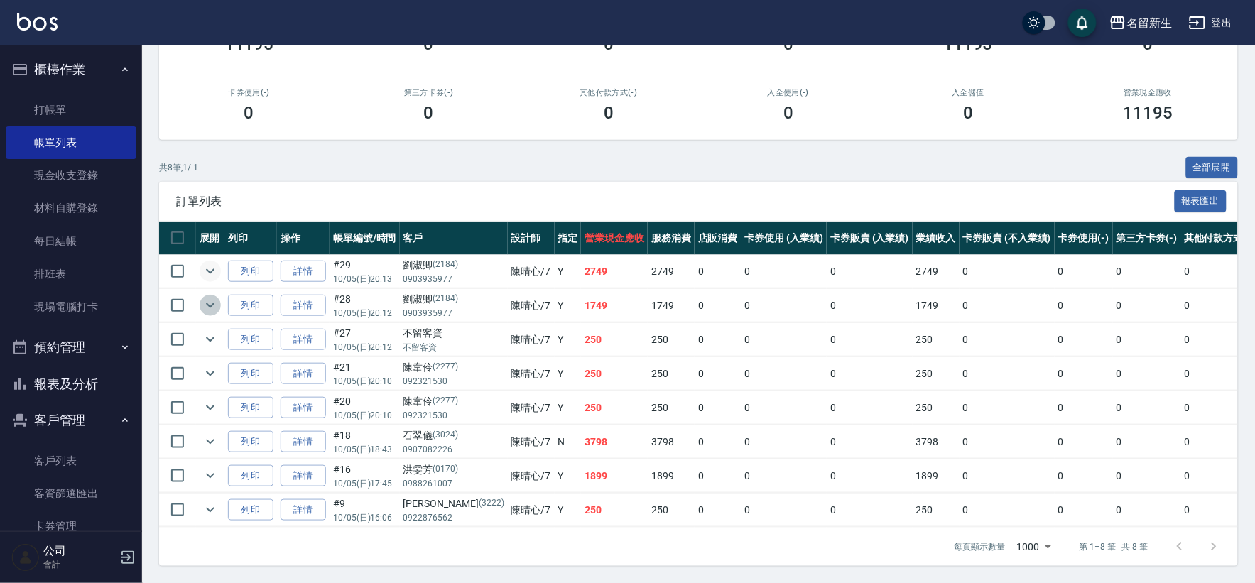
click at [211, 297] on icon "expand row" at bounding box center [210, 305] width 17 height 17
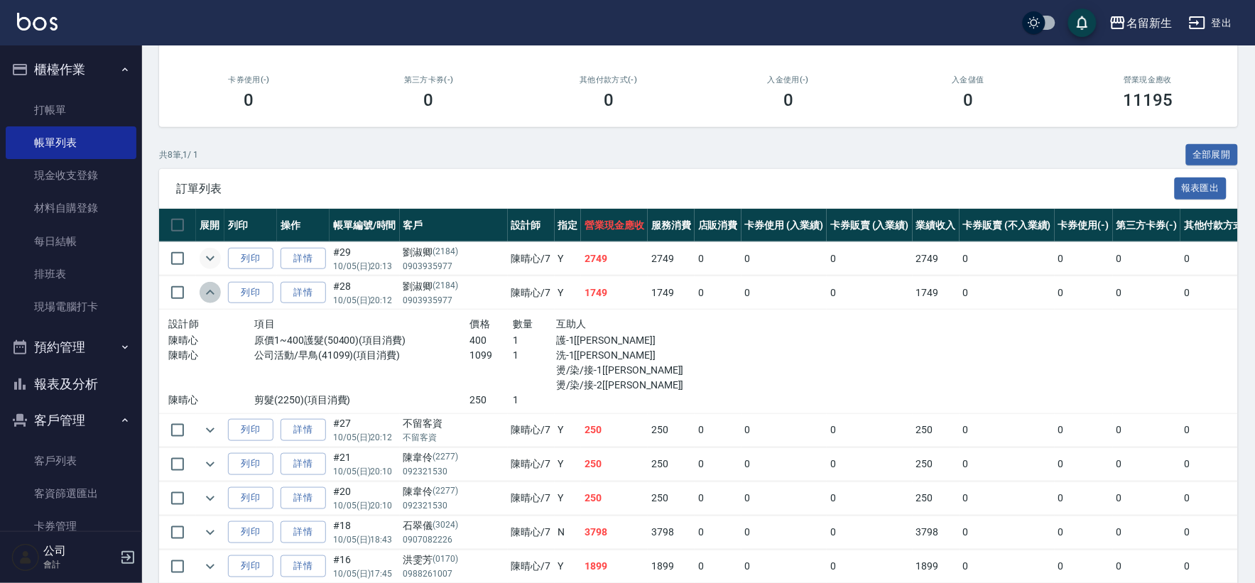
click at [211, 295] on icon "expand row" at bounding box center [210, 292] width 17 height 17
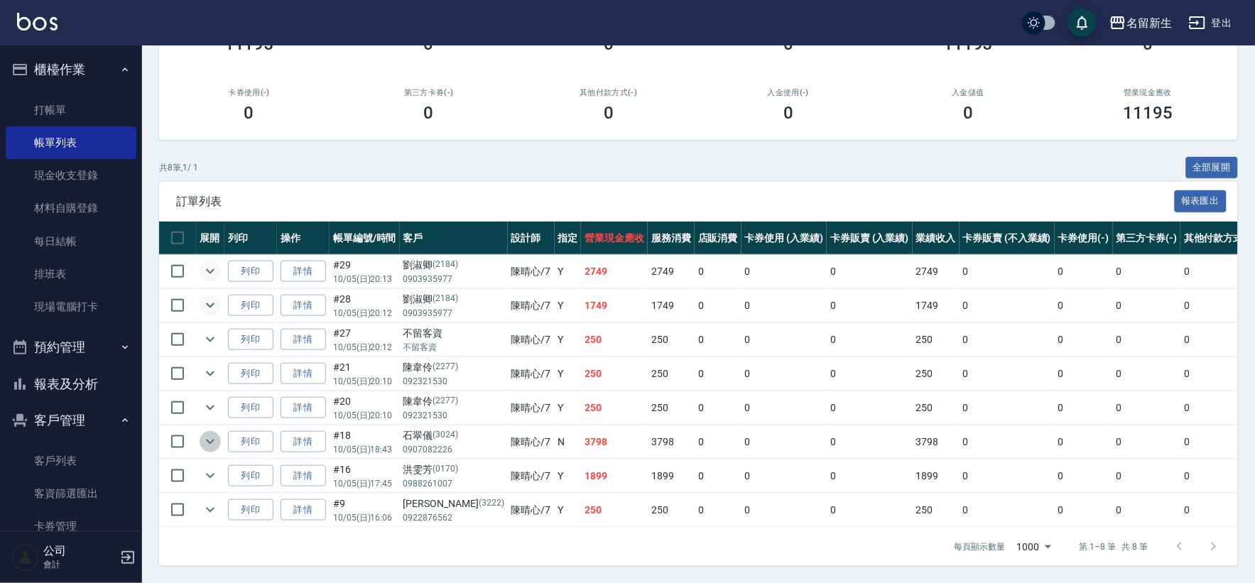
click at [209, 433] on icon "expand row" at bounding box center [210, 441] width 17 height 17
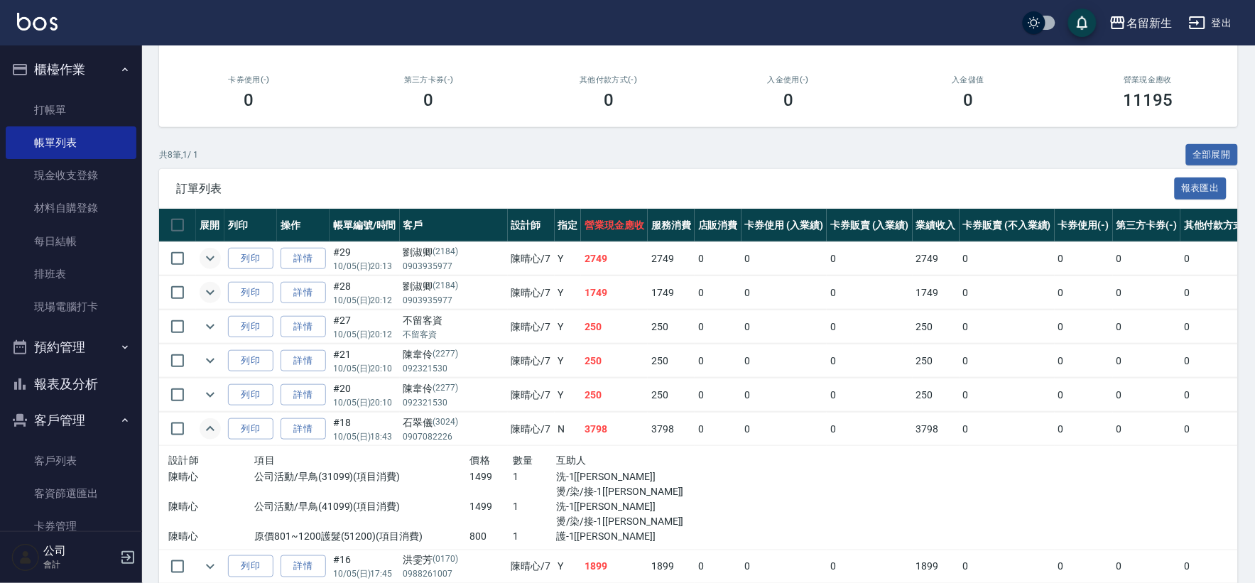
click at [209, 429] on icon "expand row" at bounding box center [210, 428] width 17 height 17
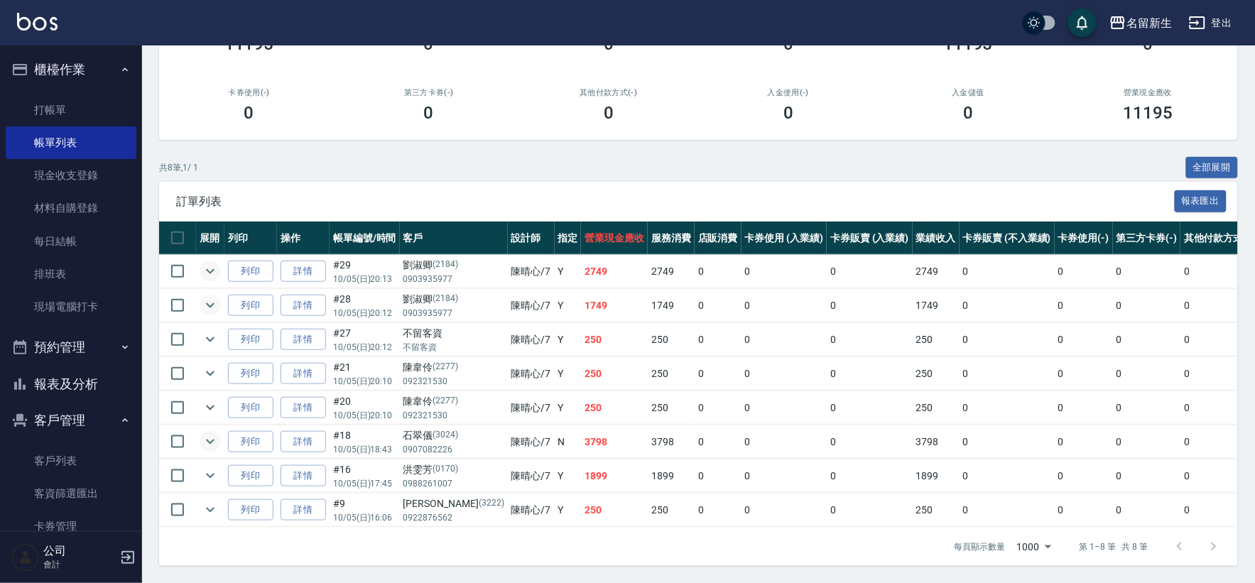
click at [58, 61] on button "櫃檯作業" at bounding box center [71, 69] width 131 height 37
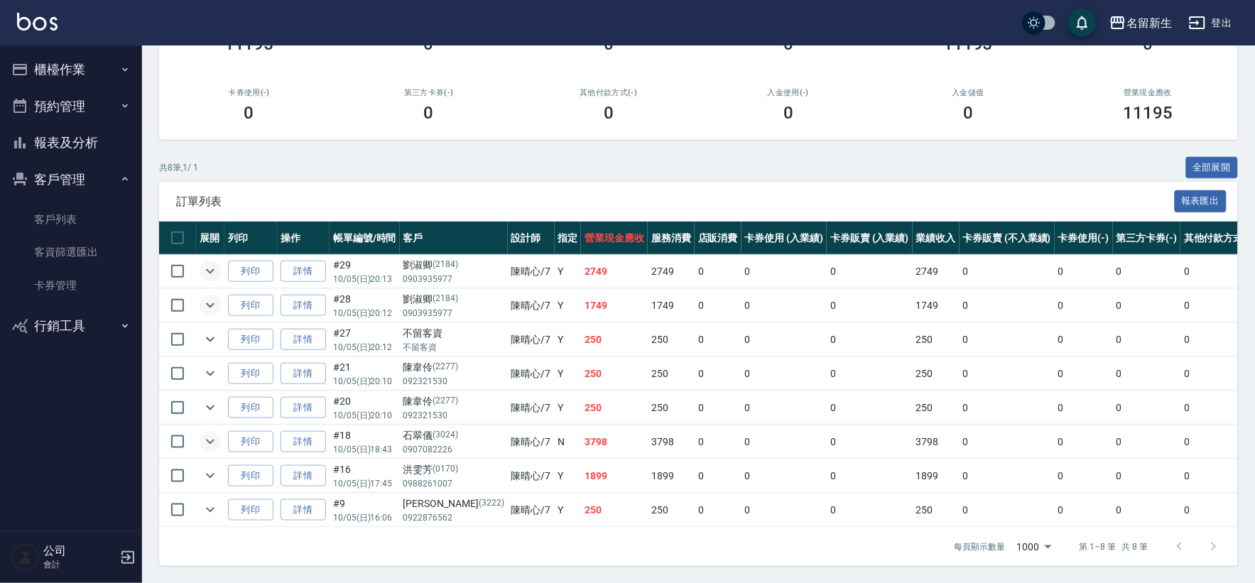
click at [55, 139] on button "報表及分析" at bounding box center [71, 142] width 131 height 37
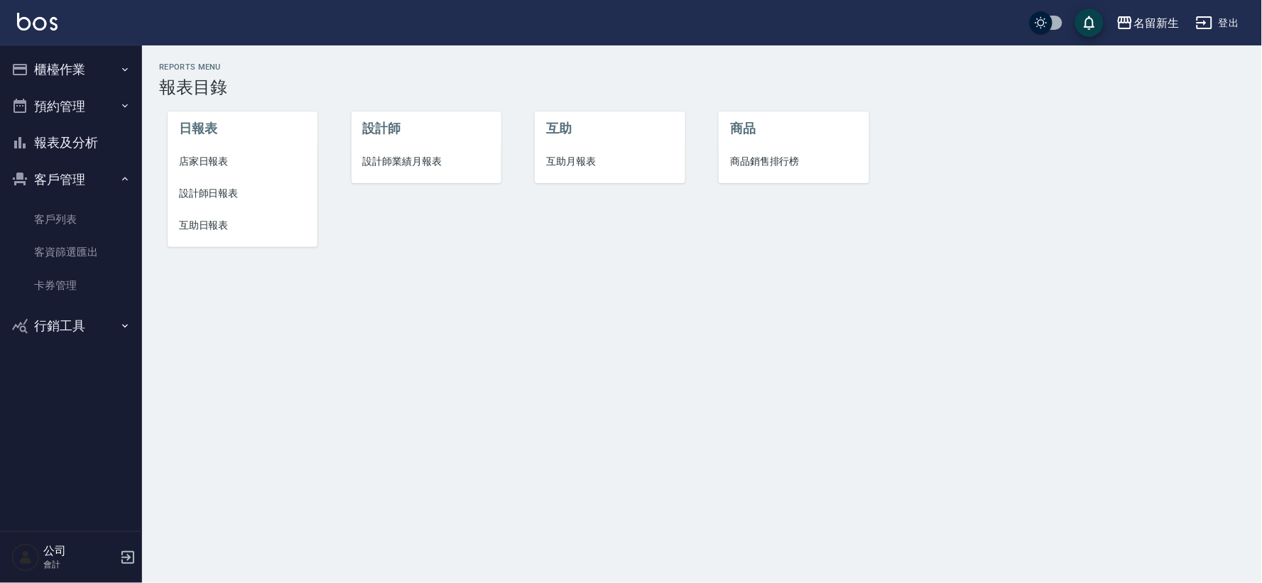
click at [398, 160] on span "設計師業績月報表" at bounding box center [426, 161] width 127 height 15
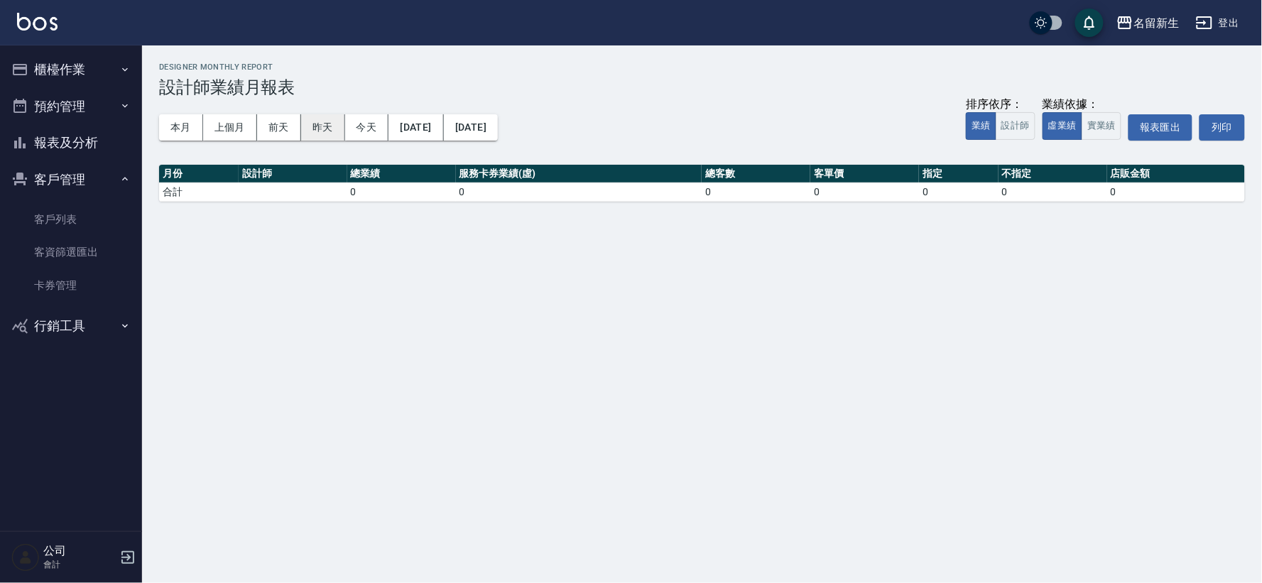
click at [316, 126] on button "昨天" at bounding box center [323, 127] width 44 height 26
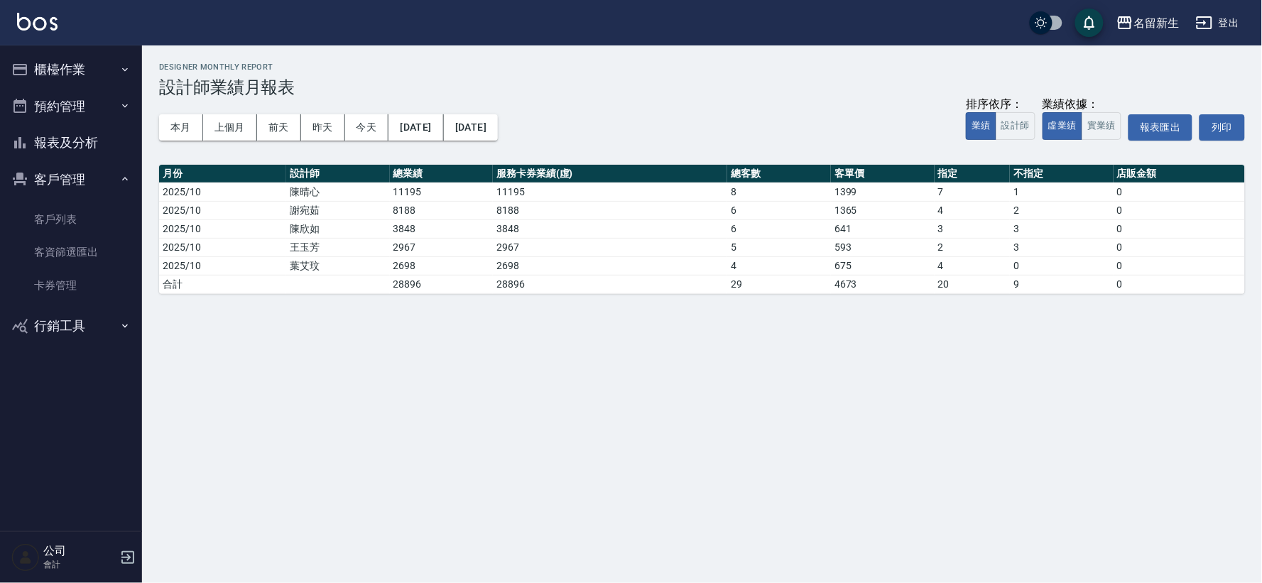
click at [82, 142] on button "報表及分析" at bounding box center [71, 142] width 131 height 37
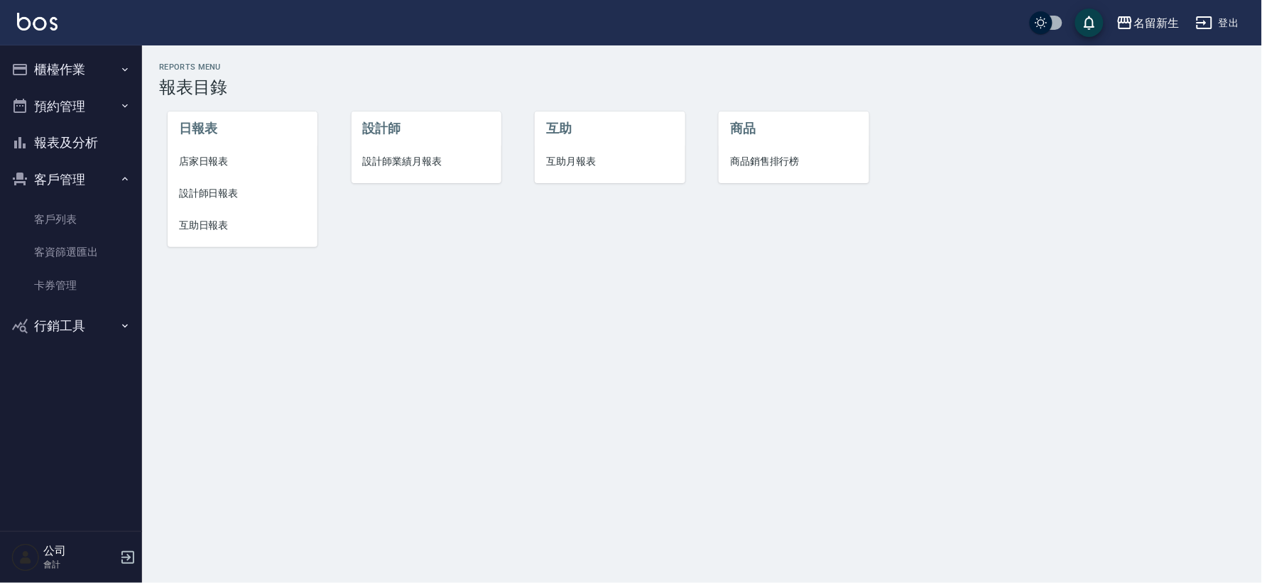
click at [364, 173] on li "設計師業績月報表" at bounding box center [426, 162] width 150 height 32
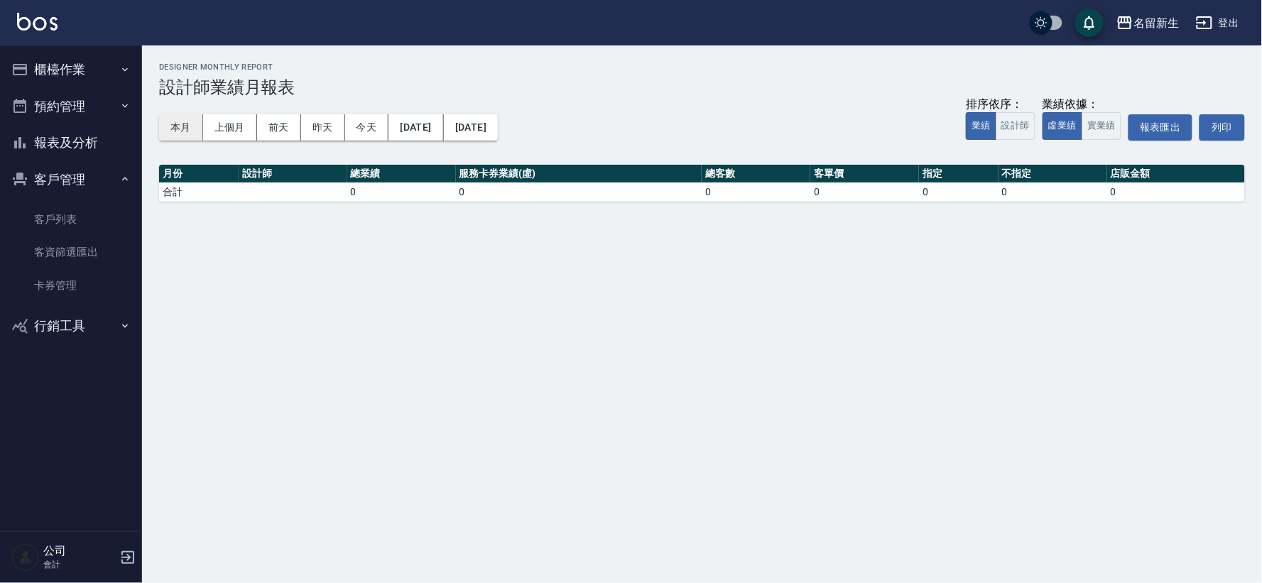
click at [178, 124] on button "本月" at bounding box center [181, 127] width 44 height 26
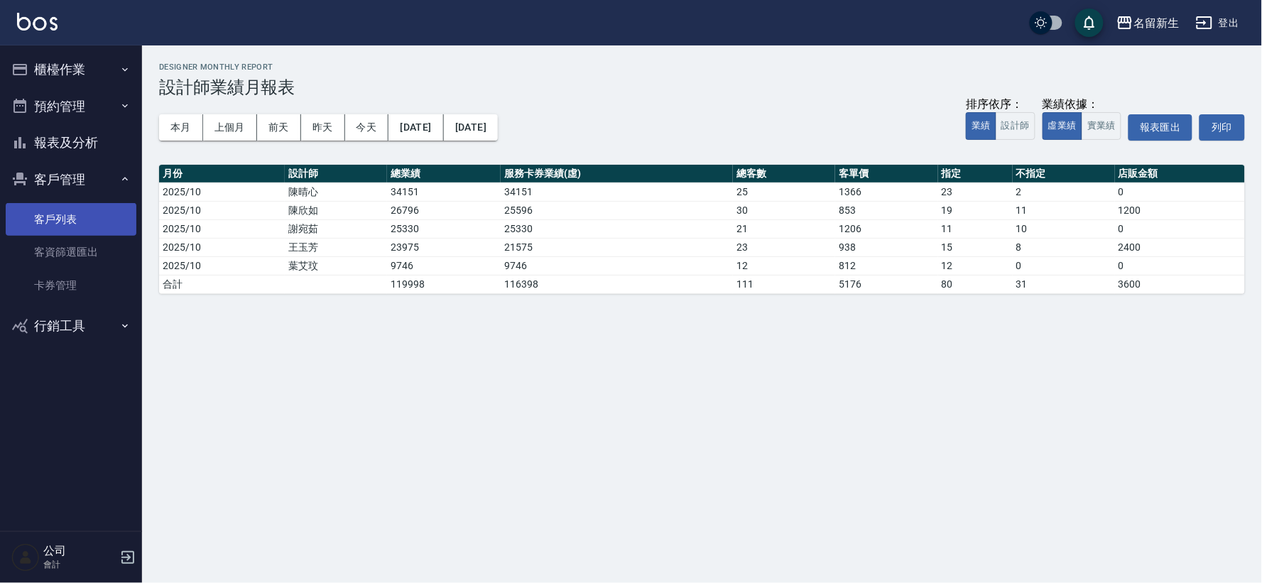
click at [47, 214] on link "客戶列表" at bounding box center [71, 219] width 131 height 33
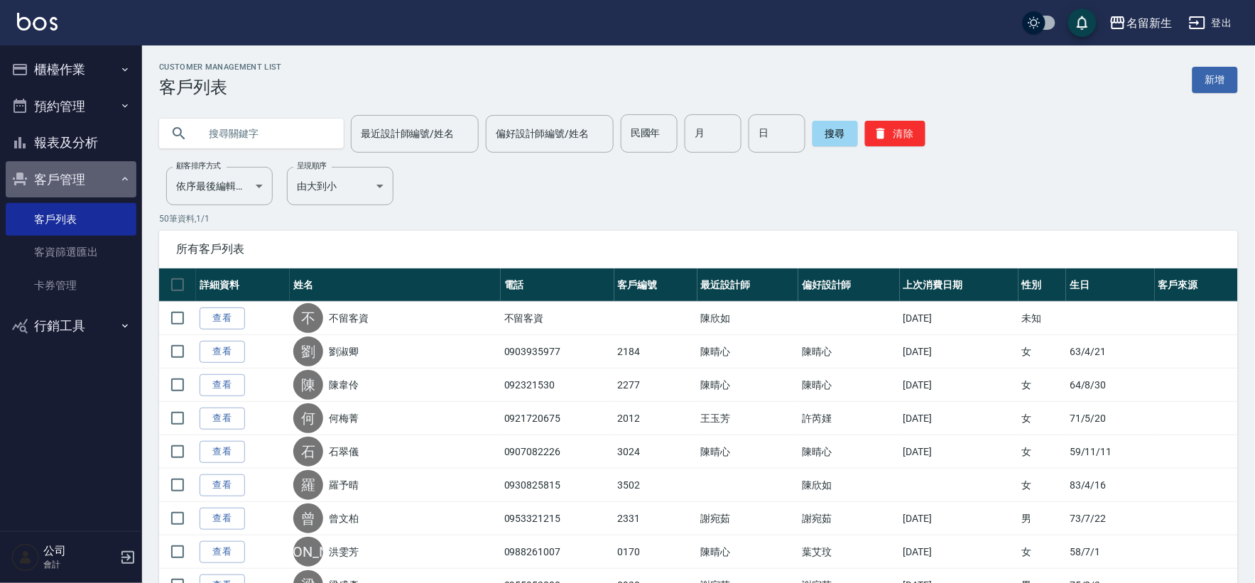
click at [64, 186] on button "客戶管理" at bounding box center [71, 179] width 131 height 37
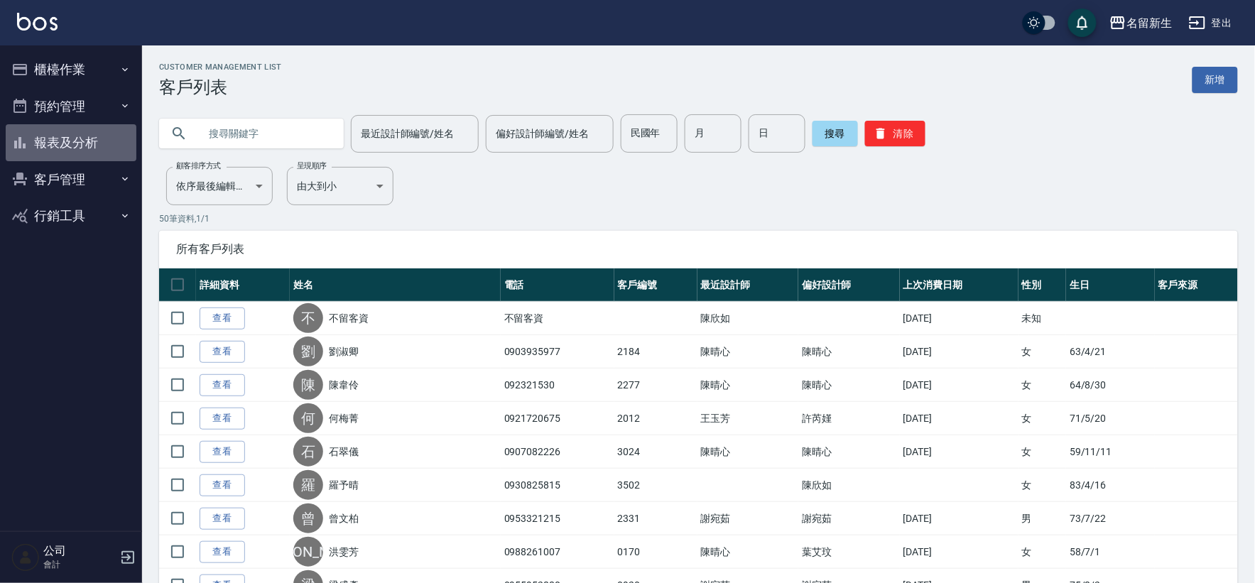
click at [67, 144] on button "報表及分析" at bounding box center [71, 142] width 131 height 37
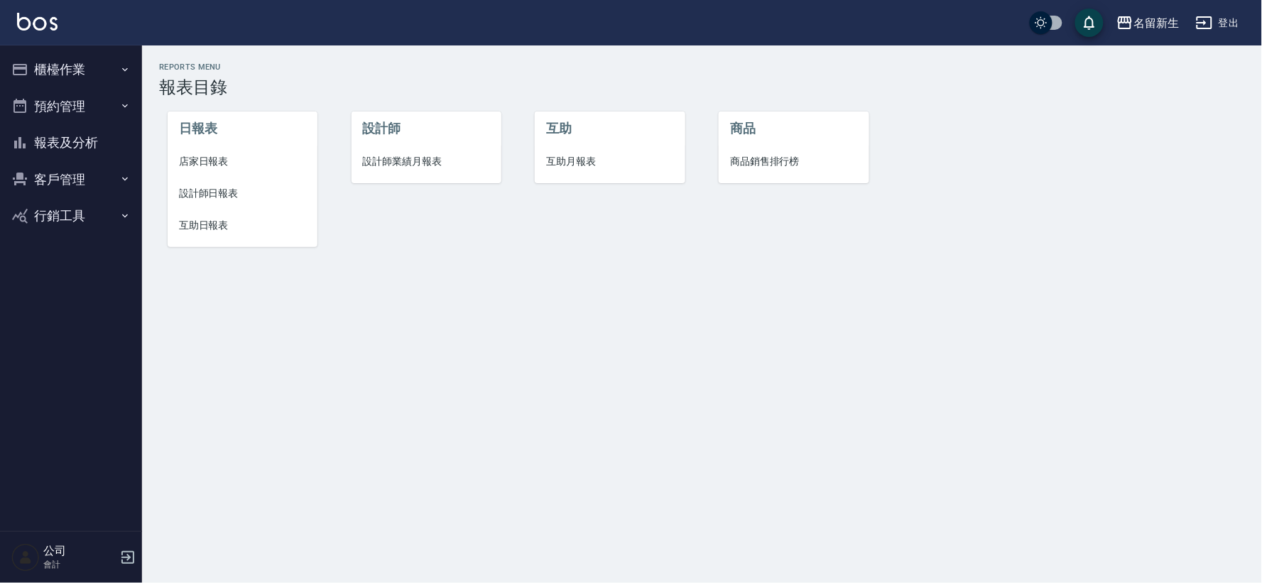
click at [231, 197] on span "設計師日報表" at bounding box center [242, 193] width 127 height 15
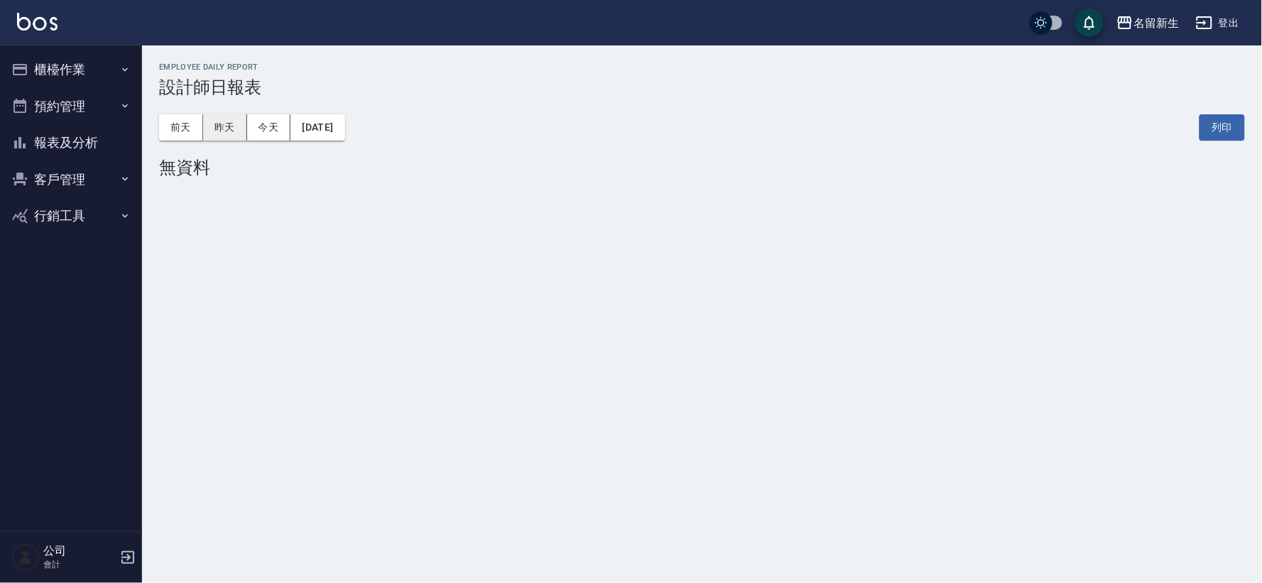
click at [222, 135] on button "昨天" at bounding box center [225, 127] width 44 height 26
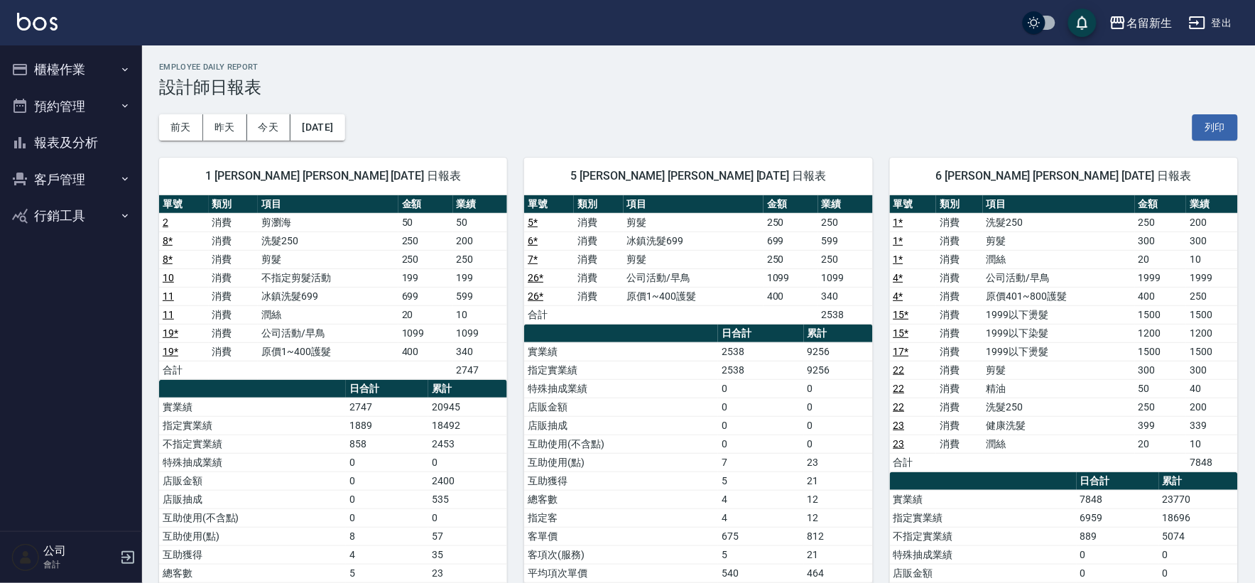
click at [67, 144] on button "報表及分析" at bounding box center [71, 142] width 131 height 37
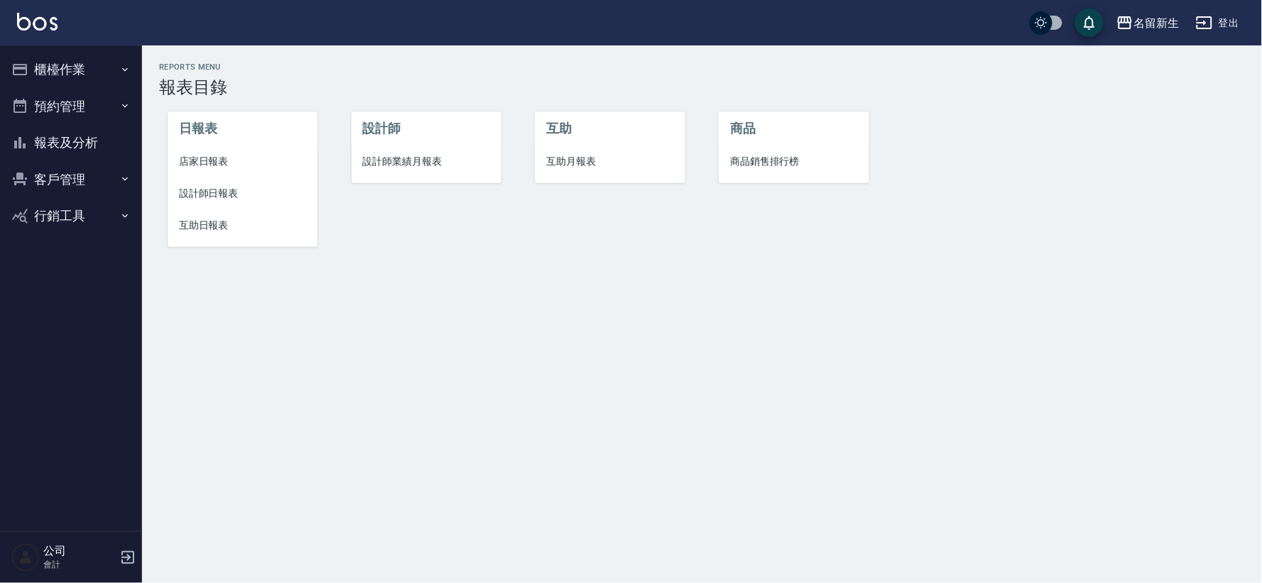
click at [251, 200] on span "設計師日報表" at bounding box center [242, 193] width 127 height 15
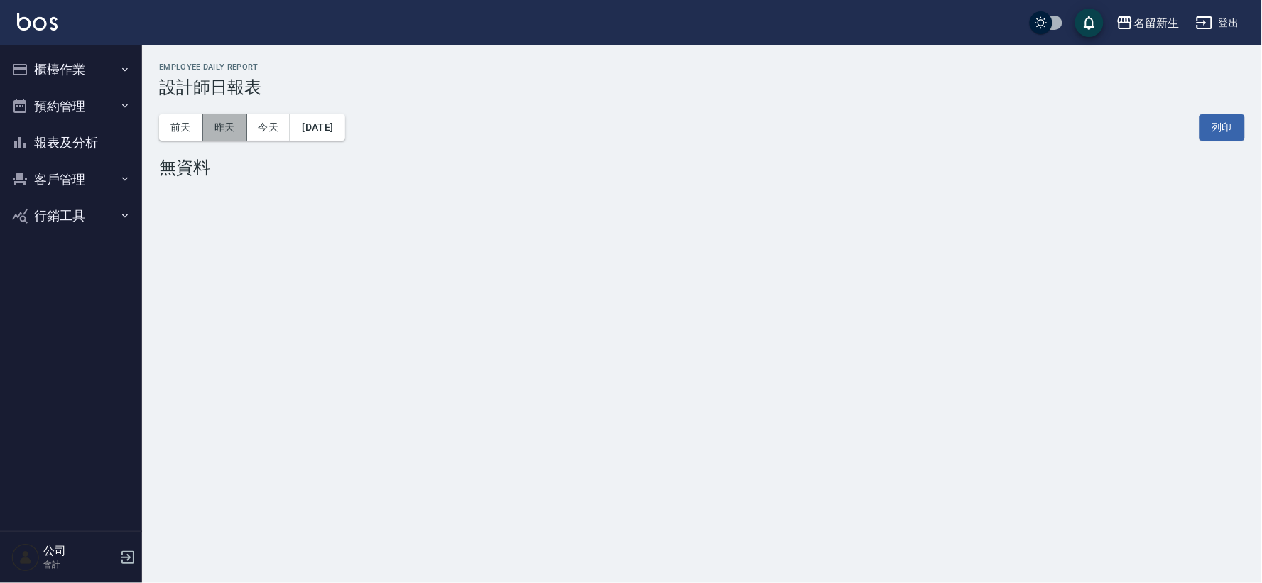
click at [226, 126] on button "昨天" at bounding box center [225, 127] width 44 height 26
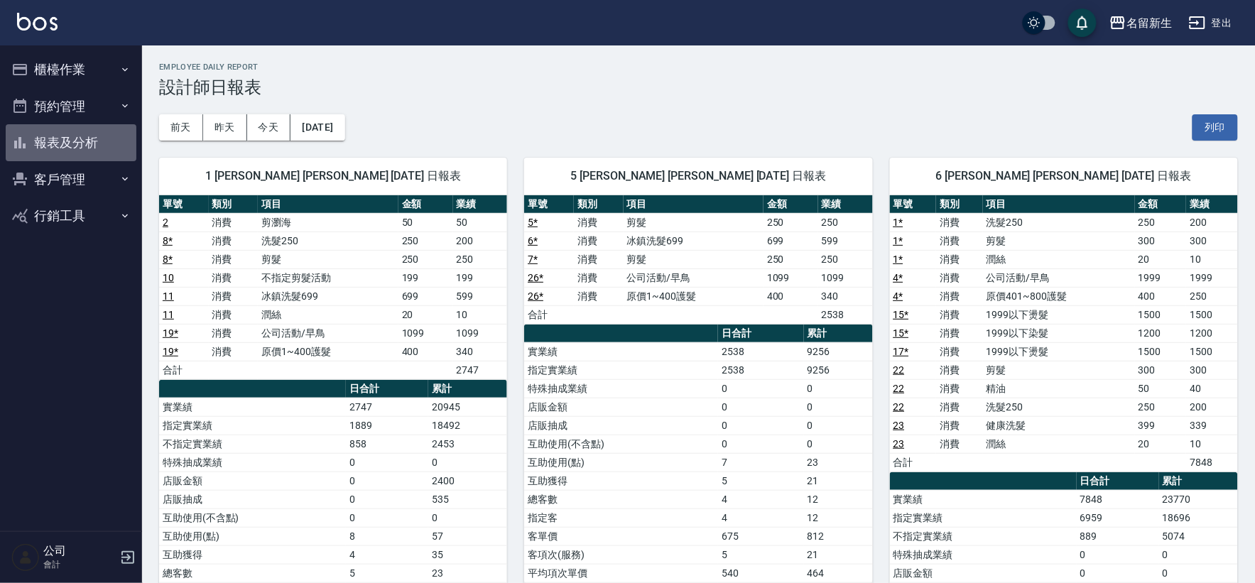
click at [38, 144] on button "報表及分析" at bounding box center [71, 142] width 131 height 37
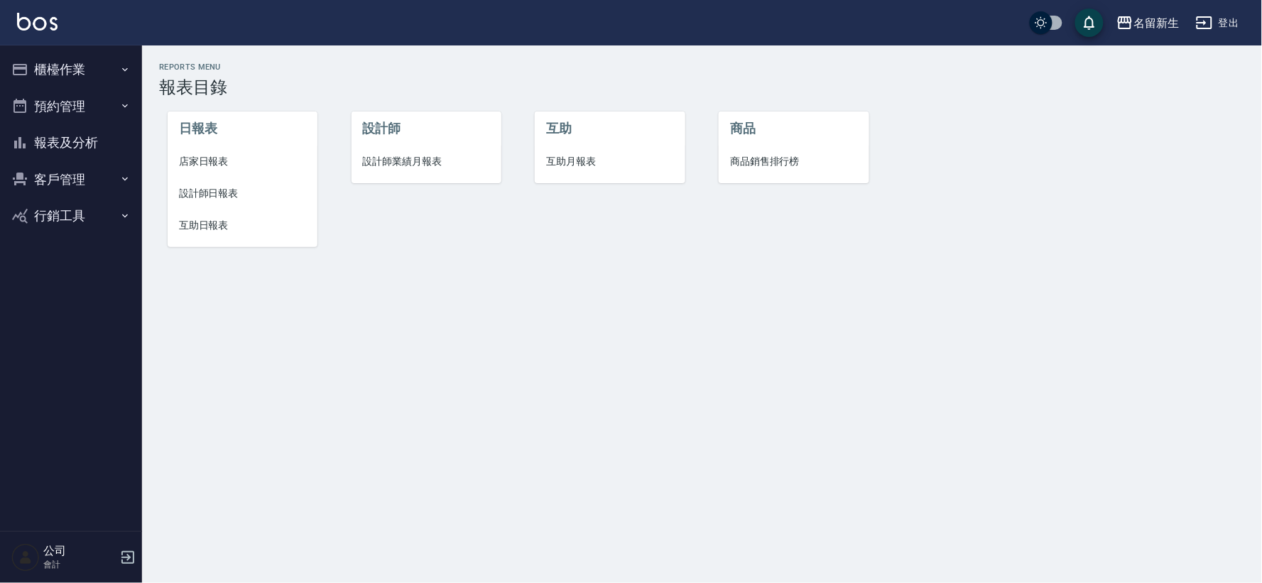
click at [585, 162] on span "互助月報表" at bounding box center [609, 161] width 127 height 15
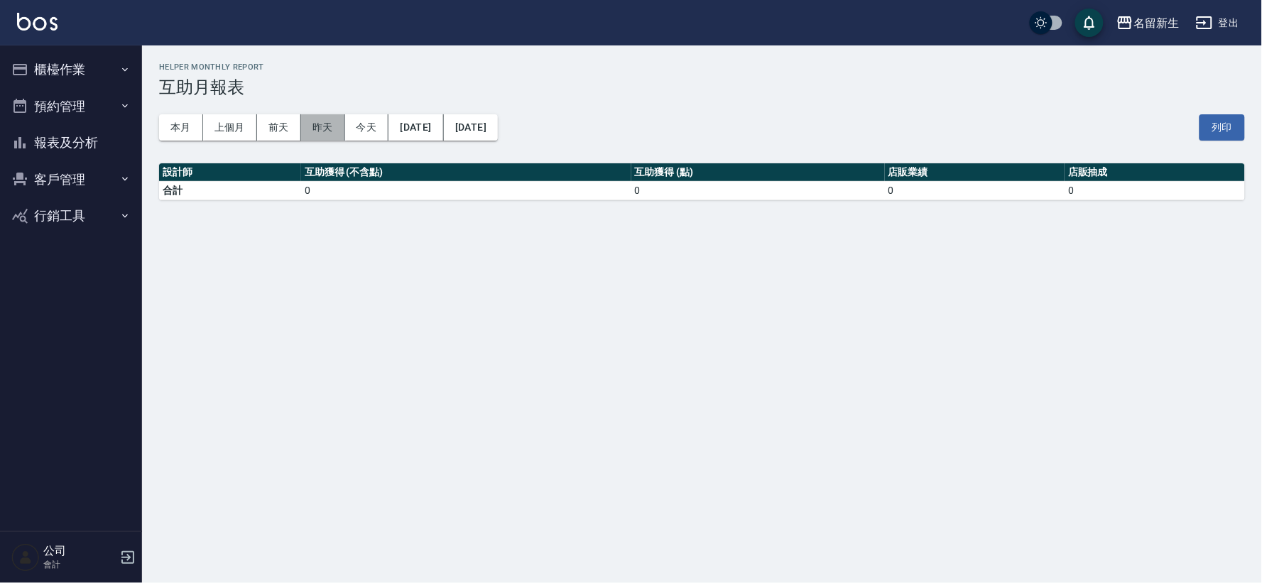
click at [307, 126] on button "昨天" at bounding box center [323, 127] width 44 height 26
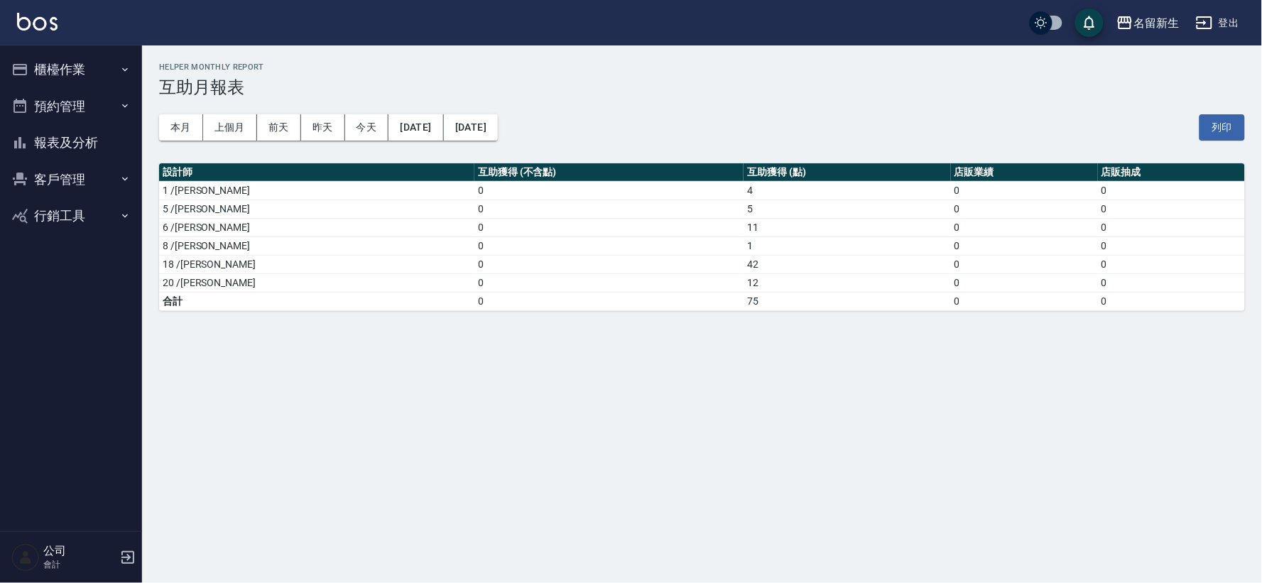
click at [75, 178] on button "客戶管理" at bounding box center [71, 179] width 131 height 37
click at [77, 173] on button "客戶管理" at bounding box center [71, 179] width 131 height 37
drag, startPoint x: 93, startPoint y: 136, endPoint x: 82, endPoint y: 136, distance: 11.4
click at [93, 135] on button "報表及分析" at bounding box center [71, 142] width 131 height 37
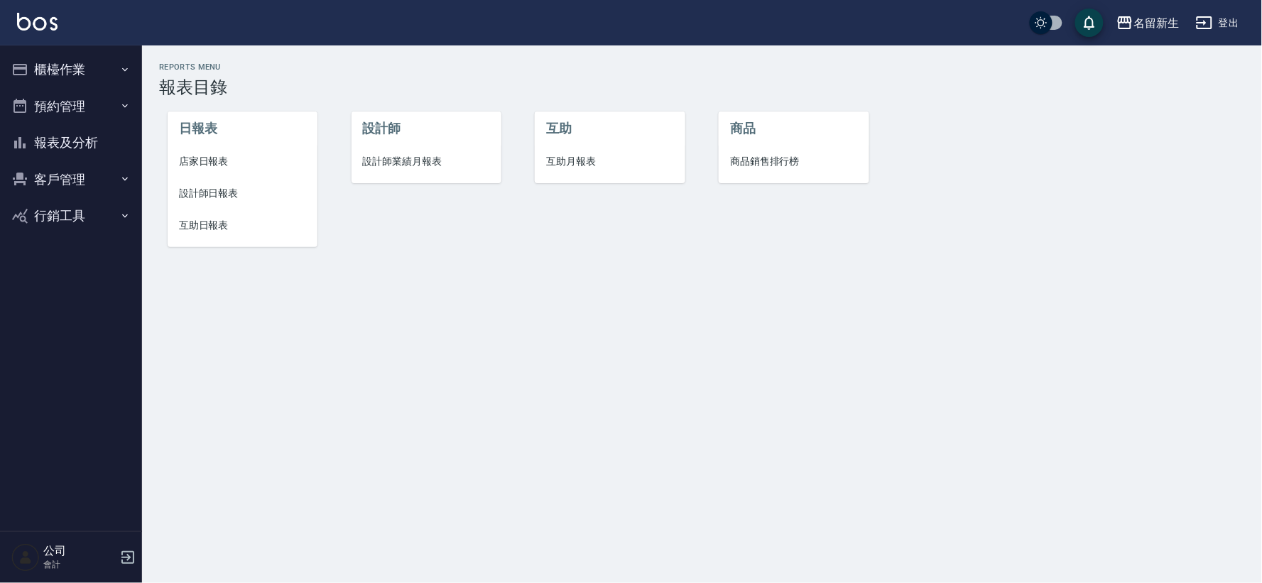
click at [203, 231] on span "互助日報表" at bounding box center [242, 225] width 127 height 15
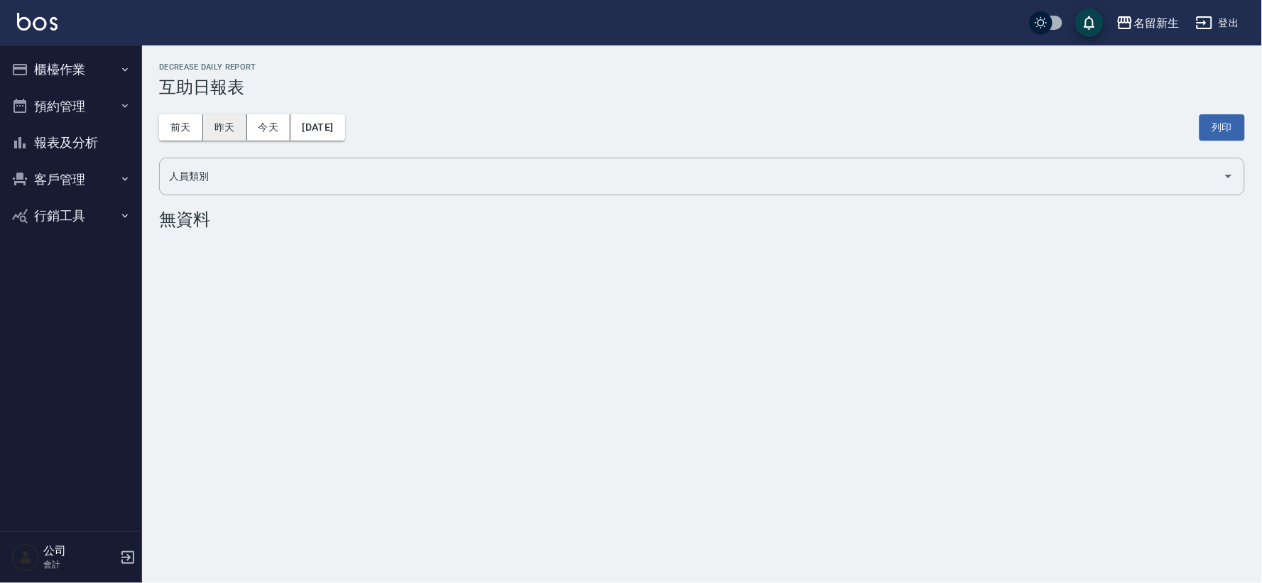
click at [223, 129] on button "昨天" at bounding box center [225, 127] width 44 height 26
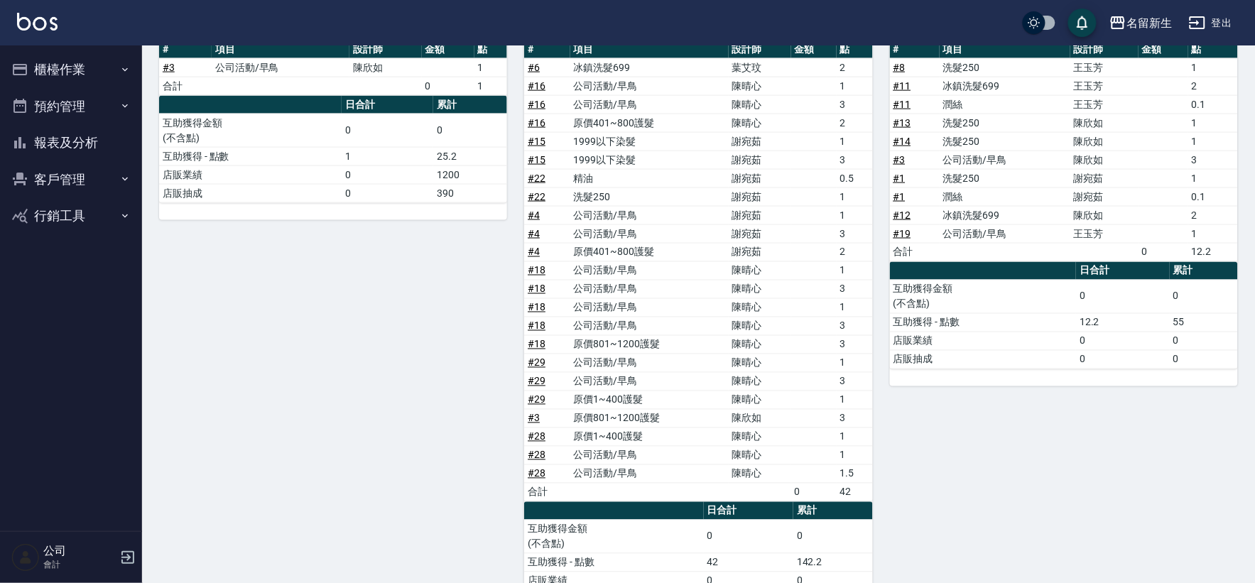
scroll to position [473, 0]
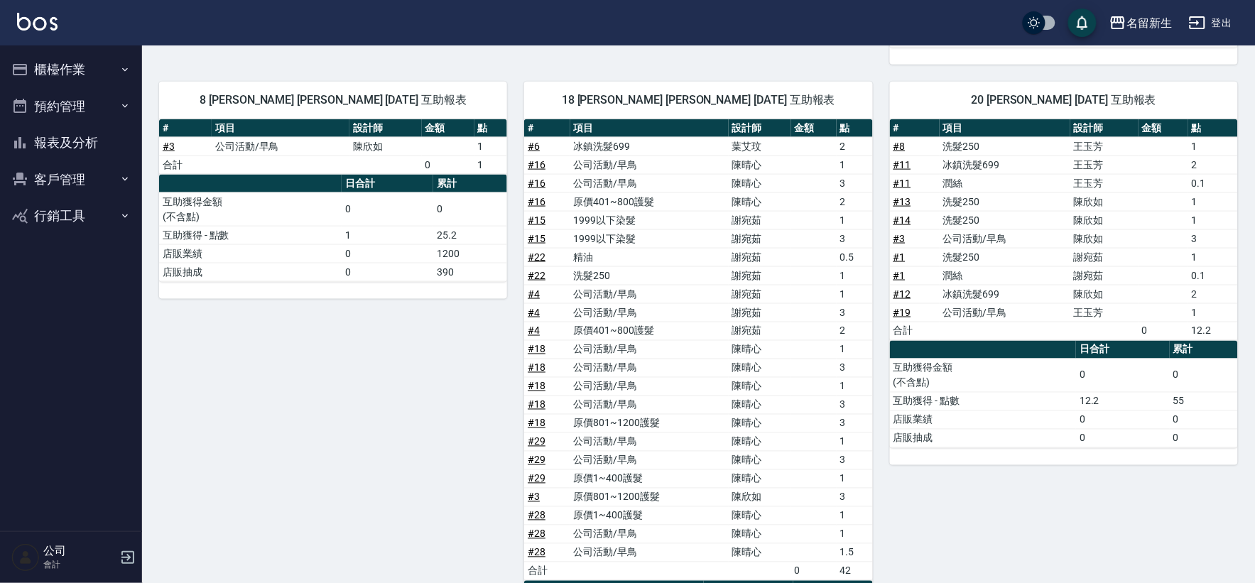
click at [55, 182] on button "客戶管理" at bounding box center [71, 179] width 131 height 37
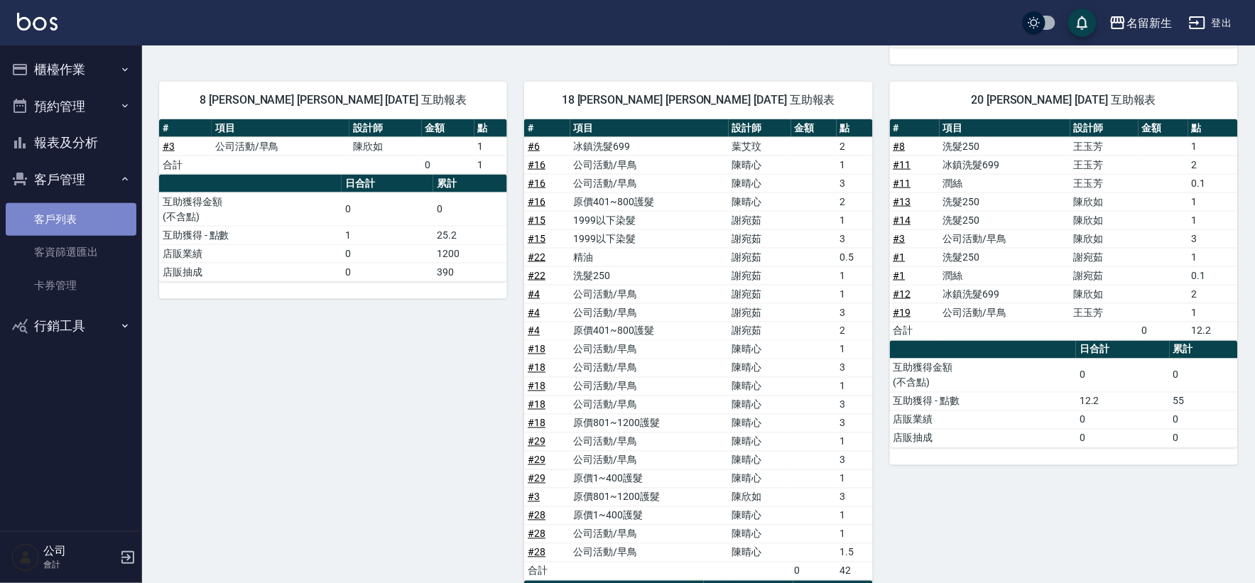
click at [43, 229] on link "客戶列表" at bounding box center [71, 219] width 131 height 33
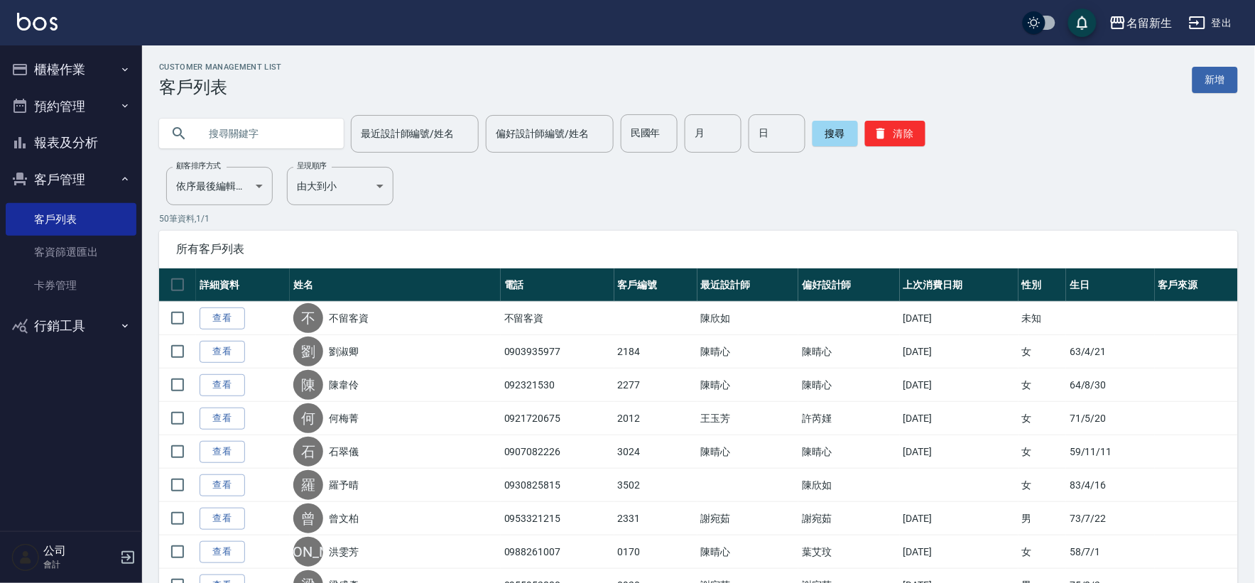
click at [77, 129] on button "報表及分析" at bounding box center [71, 142] width 131 height 37
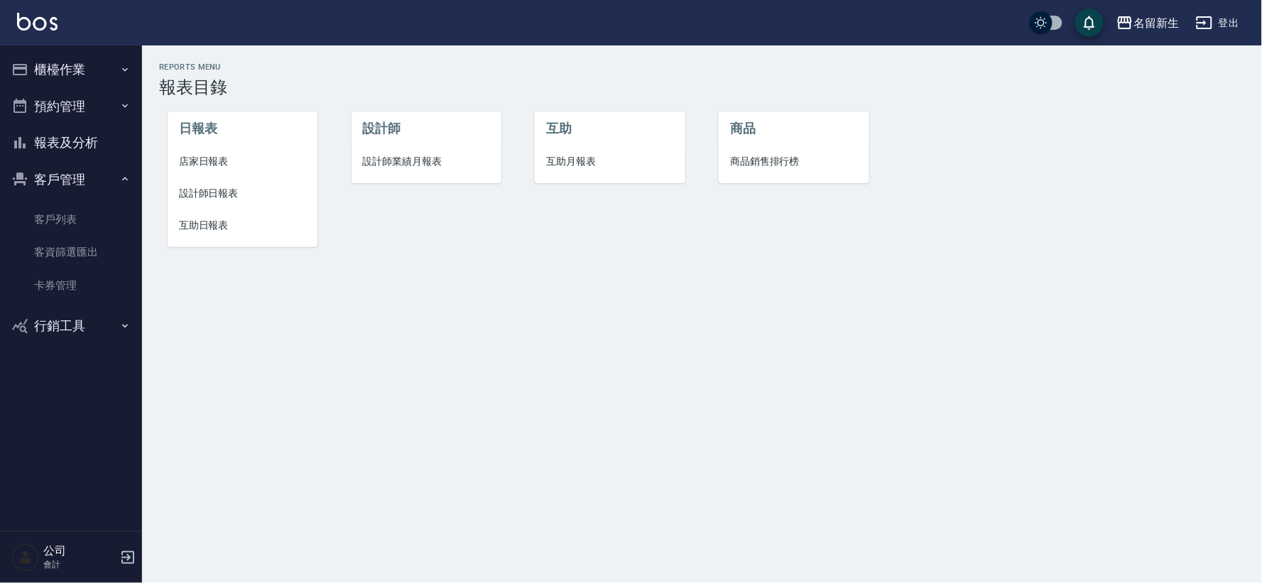
click at [207, 226] on span "互助日報表" at bounding box center [242, 225] width 127 height 15
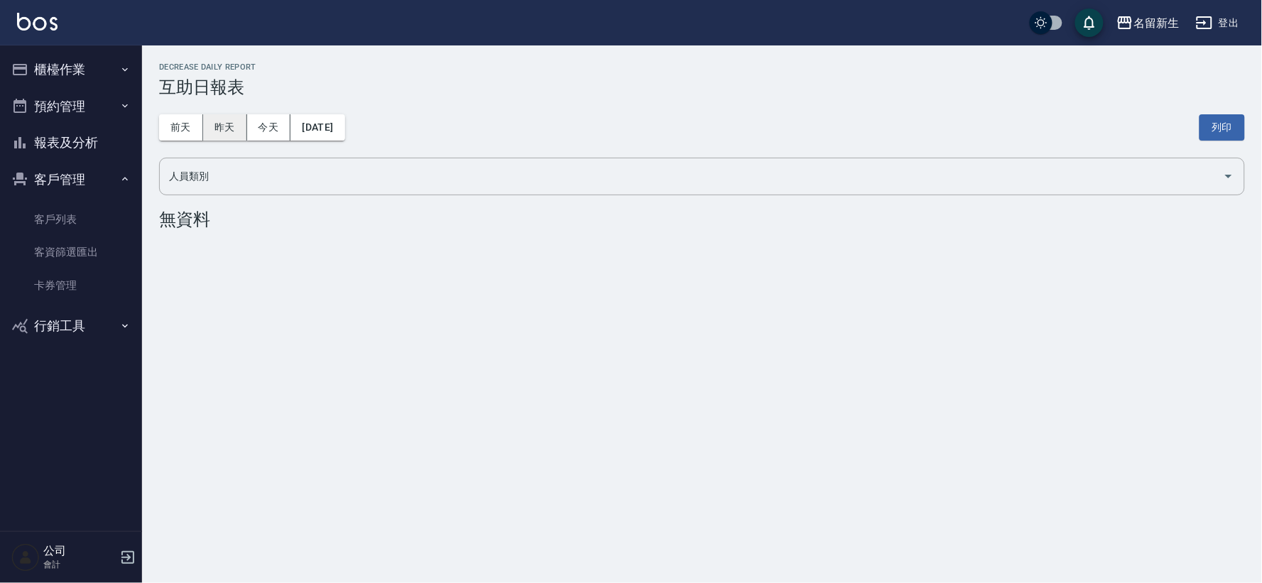
click at [216, 131] on button "昨天" at bounding box center [225, 127] width 44 height 26
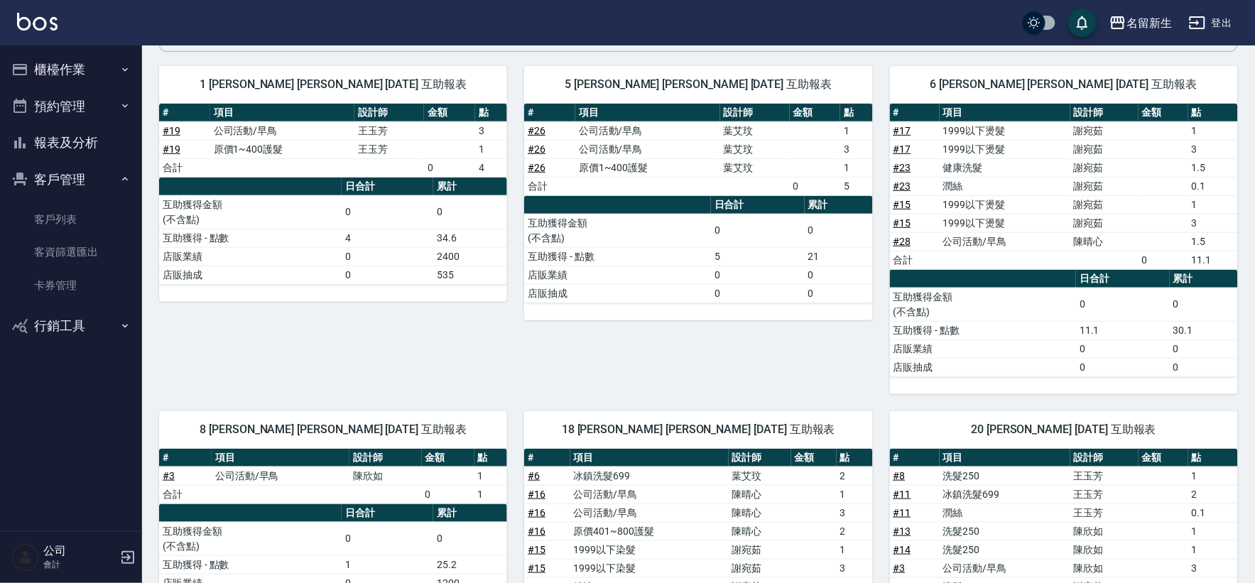
scroll to position [142, 0]
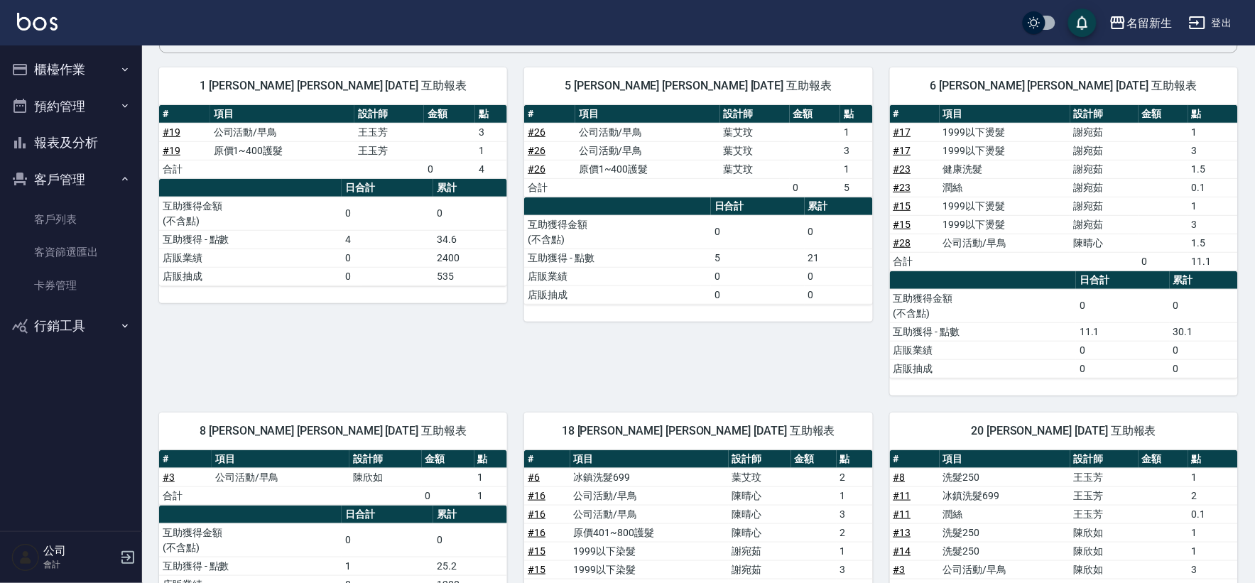
click at [88, 62] on button "櫃檯作業" at bounding box center [71, 69] width 131 height 37
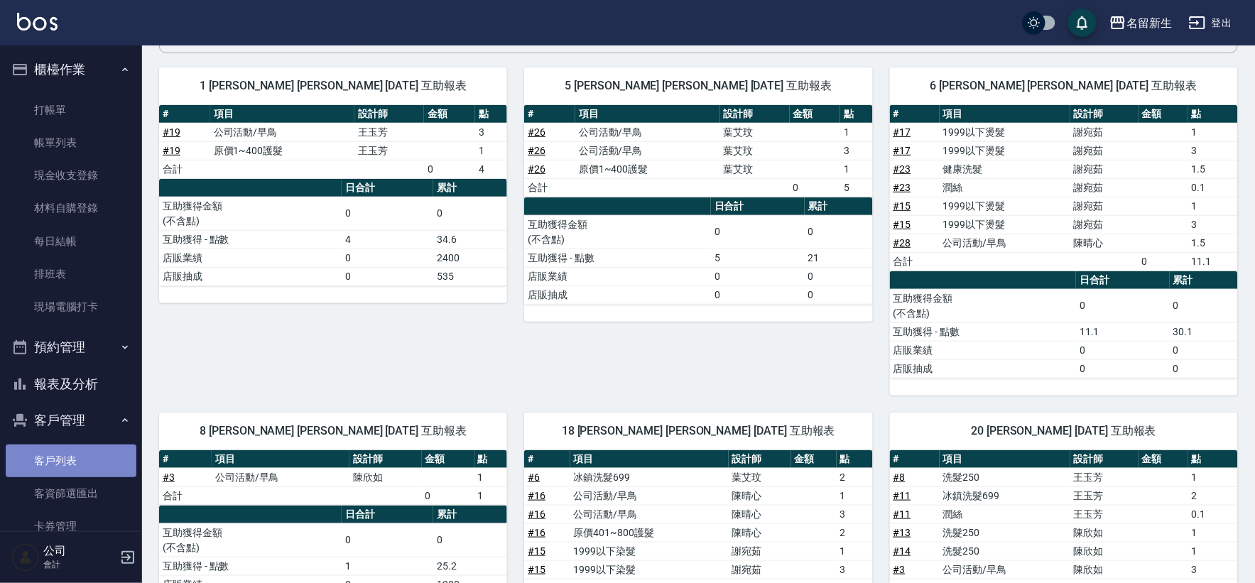
click at [97, 452] on link "客戶列表" at bounding box center [71, 460] width 131 height 33
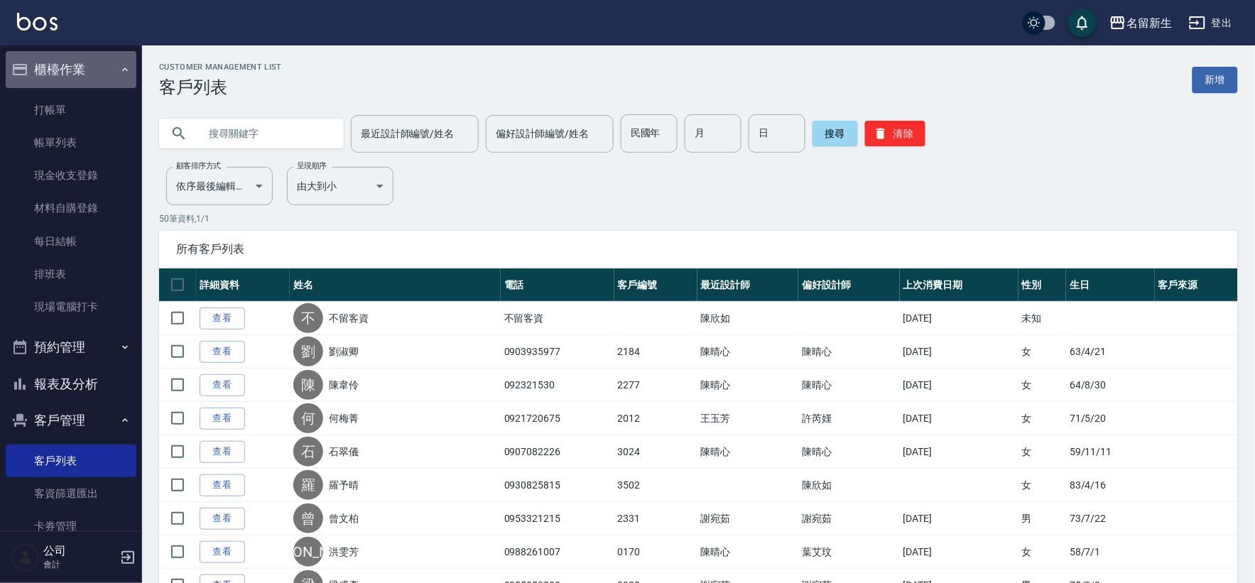
click at [83, 51] on button "櫃檯作業" at bounding box center [71, 69] width 131 height 37
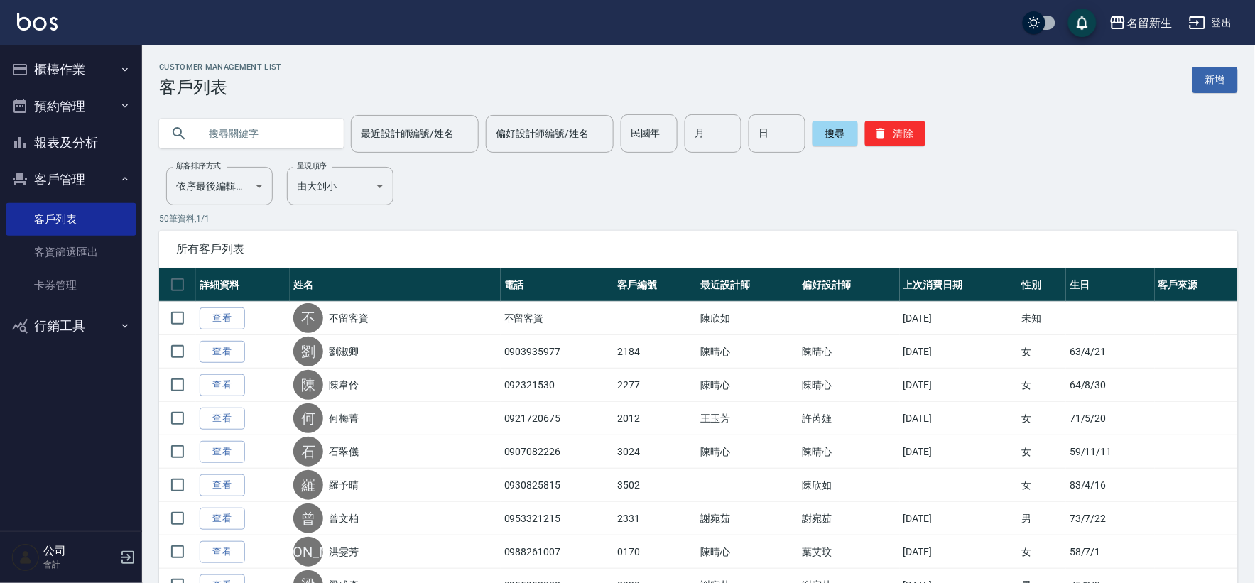
click at [210, 126] on input "text" at bounding box center [265, 133] width 133 height 38
type input "0936915293"
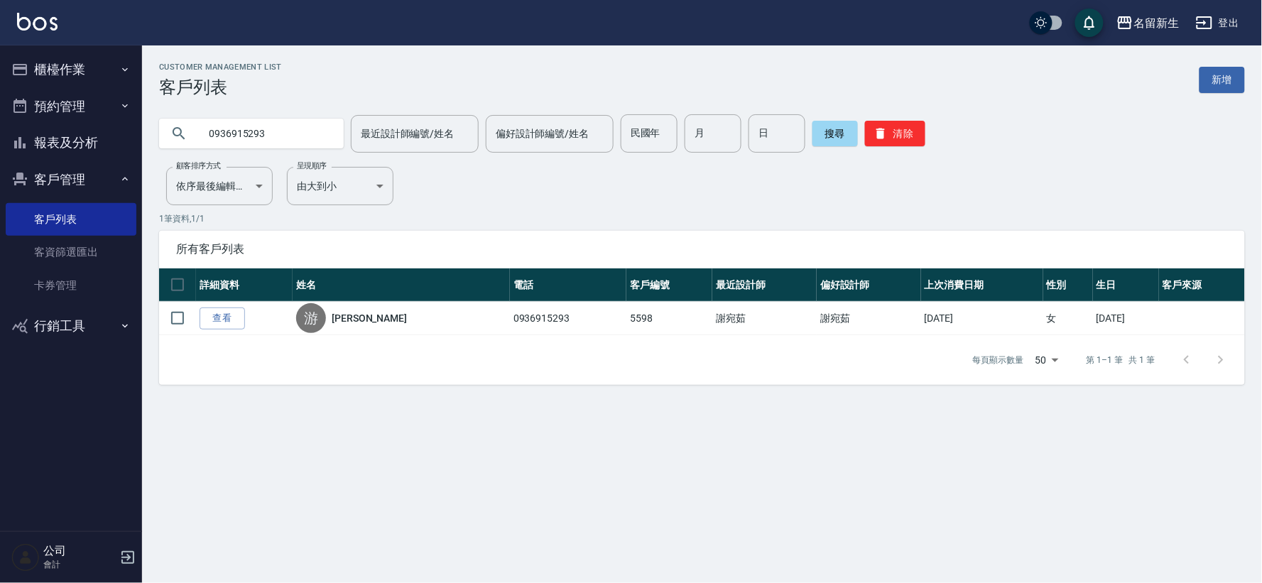
click at [55, 180] on button "客戶管理" at bounding box center [71, 179] width 131 height 37
click at [70, 136] on button "報表及分析" at bounding box center [71, 142] width 131 height 37
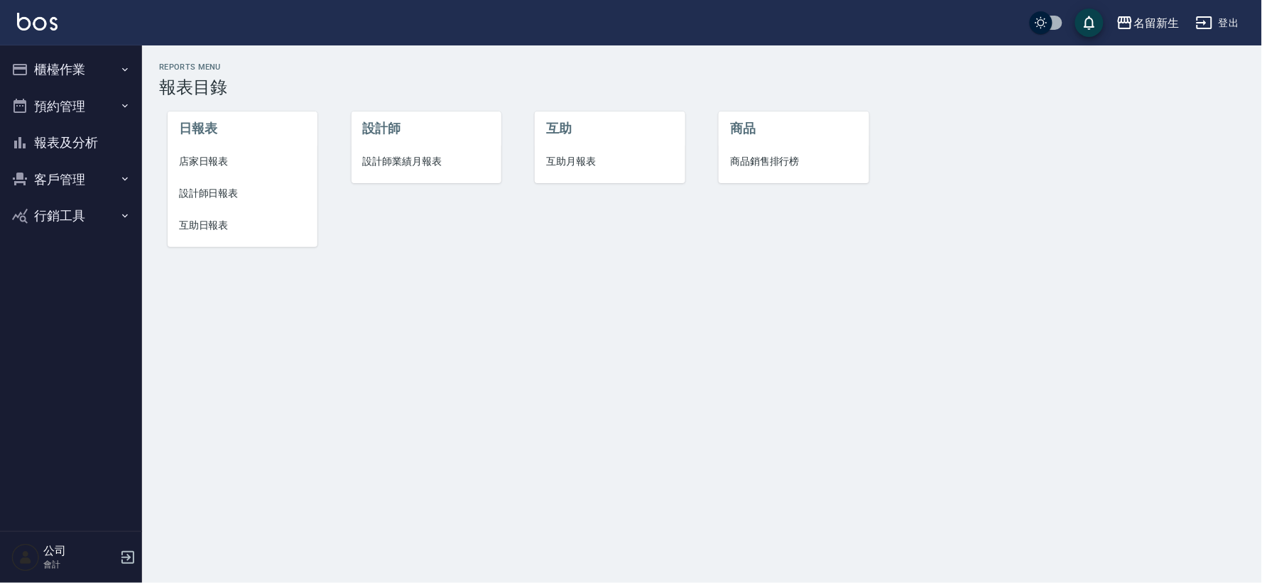
click at [224, 224] on span "互助日報表" at bounding box center [242, 225] width 127 height 15
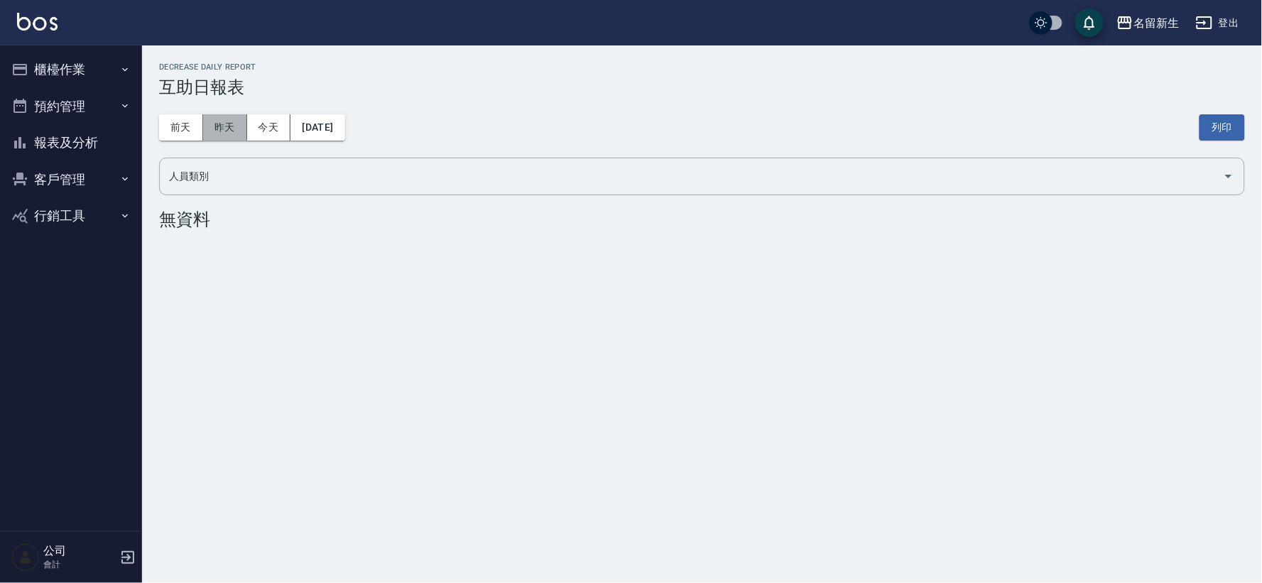
click at [223, 126] on button "昨天" at bounding box center [225, 127] width 44 height 26
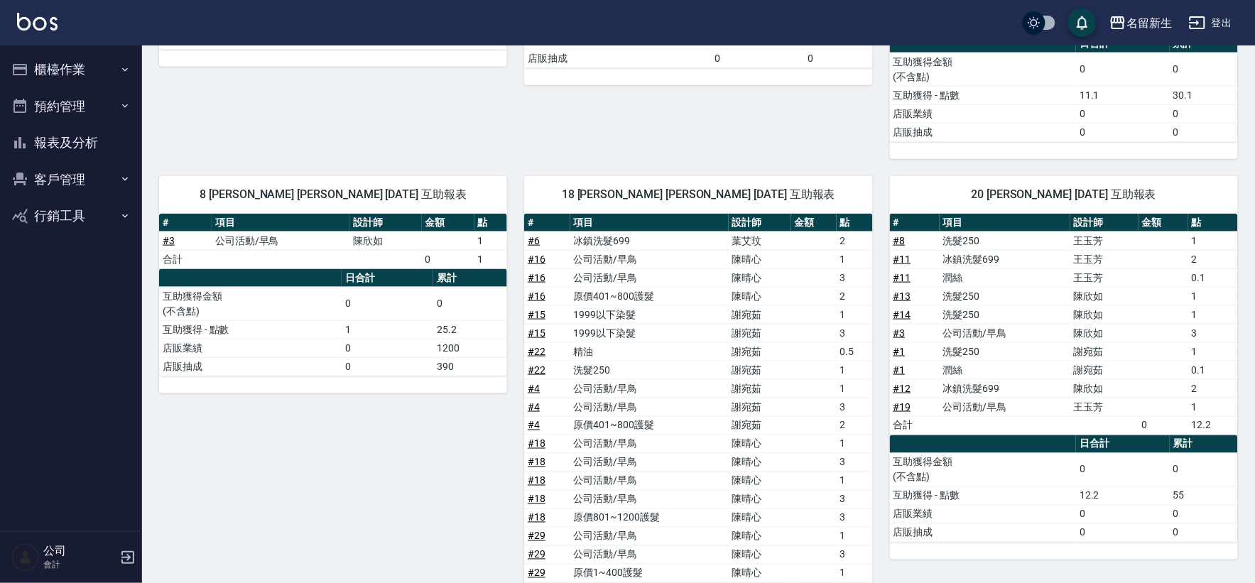
scroll to position [615, 0]
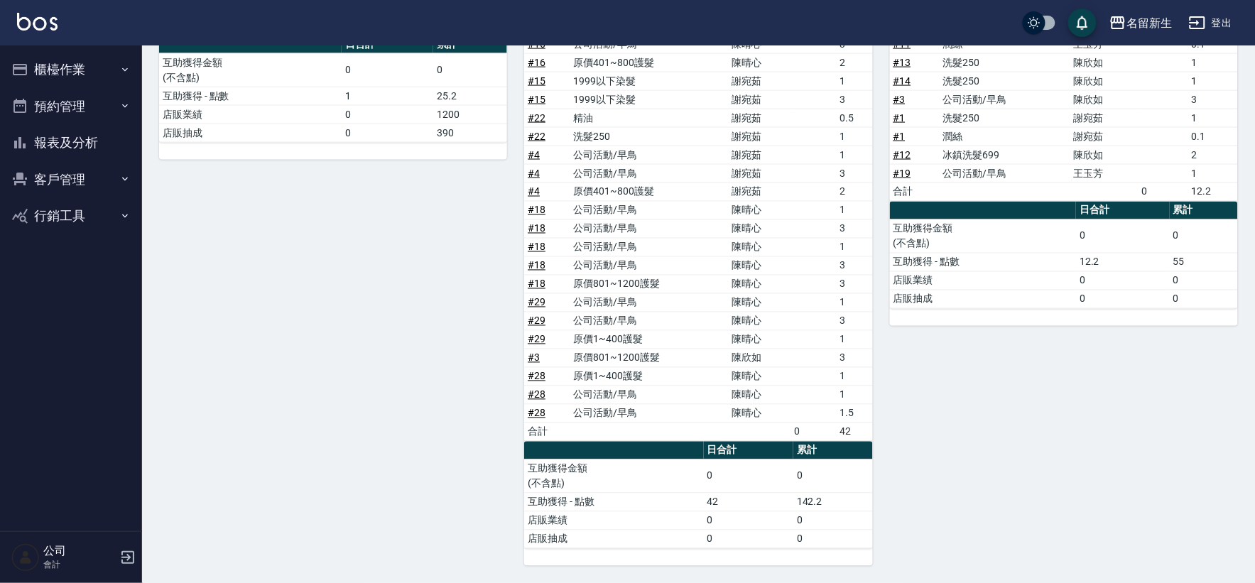
click at [47, 180] on button "客戶管理" at bounding box center [71, 179] width 131 height 37
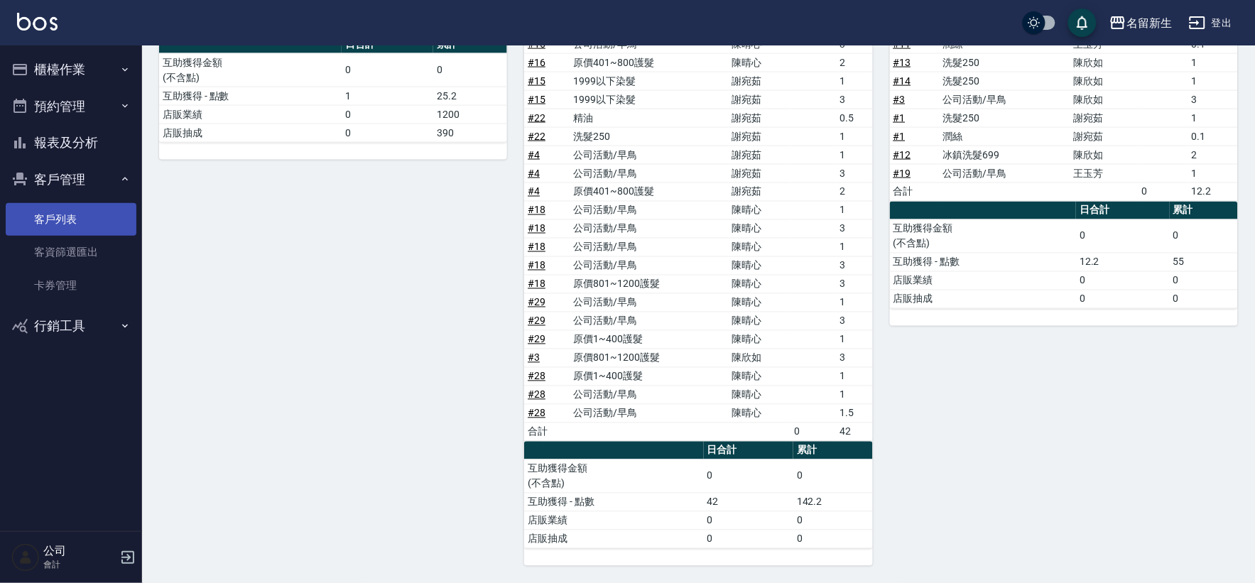
click at [72, 209] on link "客戶列表" at bounding box center [71, 219] width 131 height 33
